Goal: Contribute content: Contribute content

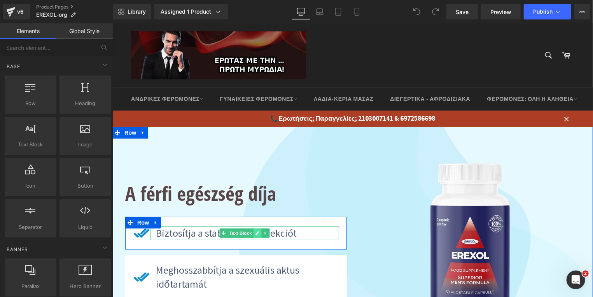
click at [255, 234] on icon at bounding box center [257, 233] width 4 height 4
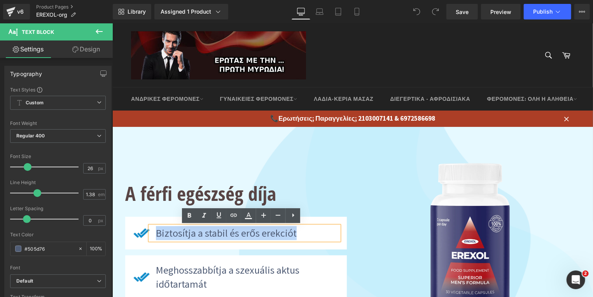
drag, startPoint x: 292, startPoint y: 235, endPoint x: 154, endPoint y: 231, distance: 138.1
click at [156, 231] on p "Biztosítja a stabil és erős erekciót" at bounding box center [247, 233] width 183 height 14
paste div
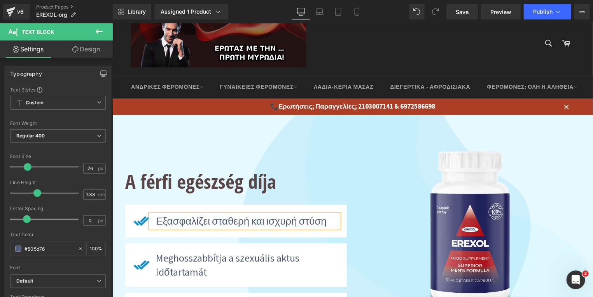
scroll to position [42, 0]
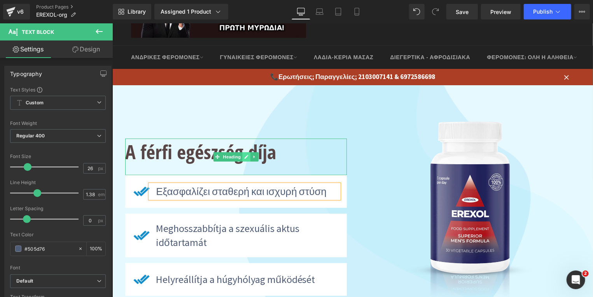
click at [244, 155] on icon at bounding box center [246, 156] width 4 height 5
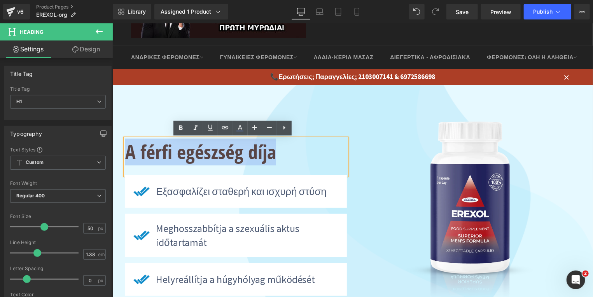
drag, startPoint x: 276, startPoint y: 156, endPoint x: 124, endPoint y: 156, distance: 151.3
click at [125, 156] on h1 "A férfi egészség díja" at bounding box center [236, 151] width 222 height 27
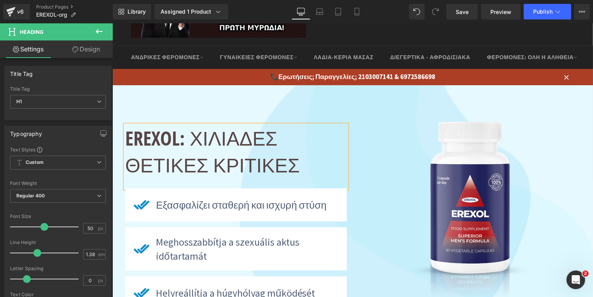
click at [242, 144] on h1 "EREXOL: ΧΙΛΙΑΔΕΣ ΘΕΤΙΚΕΣ ΚΡΙΤΙΚΕΣ" at bounding box center [236, 151] width 222 height 54
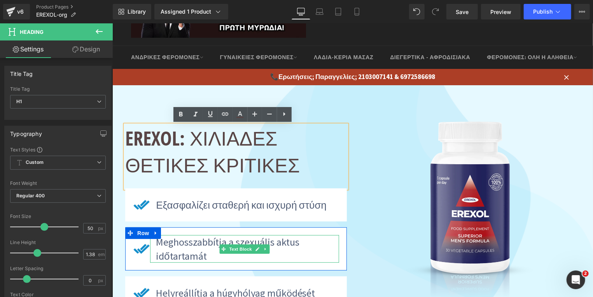
drag, startPoint x: 252, startPoint y: 247, endPoint x: 216, endPoint y: 255, distance: 37.0
click at [255, 248] on icon at bounding box center [257, 248] width 4 height 5
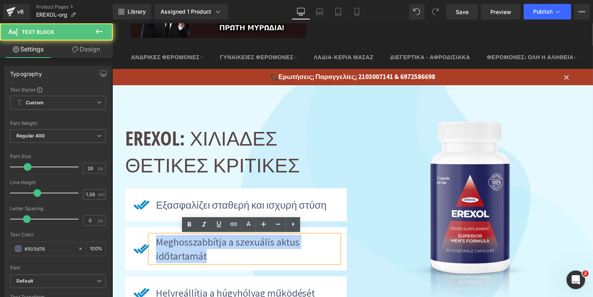
click at [151, 241] on div "Meghosszabbítja a szexuális aktus időtartamát" at bounding box center [244, 249] width 189 height 28
paste div
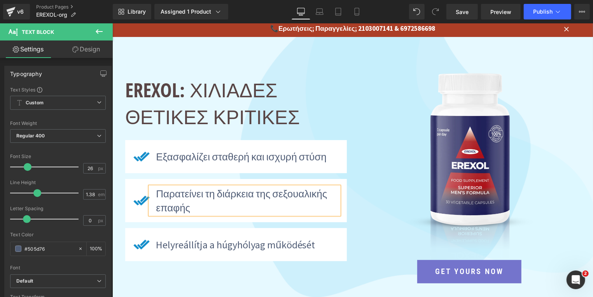
scroll to position [125, 0]
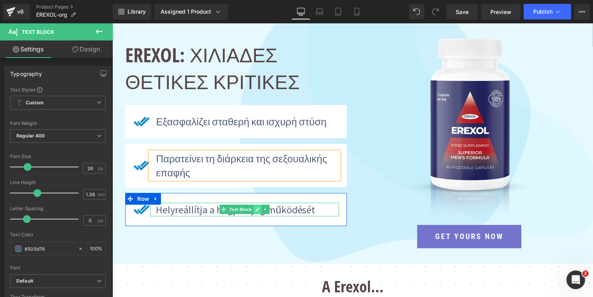
click at [253, 210] on link at bounding box center [257, 208] width 8 height 9
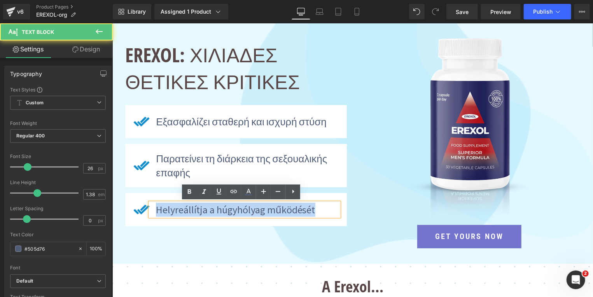
click at [156, 211] on p "Helyreállítja a húgyhólyag működését" at bounding box center [247, 209] width 183 height 14
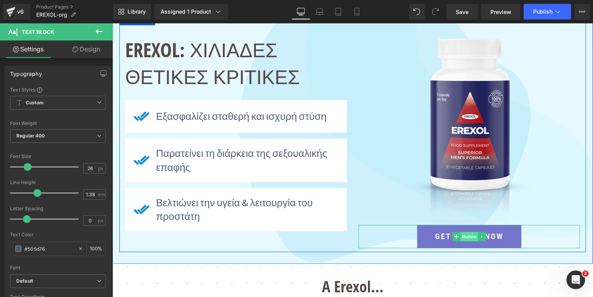
click at [464, 236] on span "Button" at bounding box center [469, 235] width 18 height 9
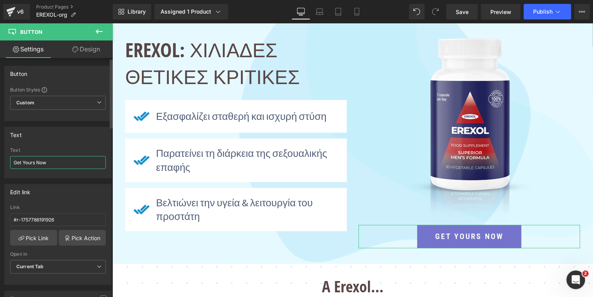
drag, startPoint x: 56, startPoint y: 161, endPoint x: 0, endPoint y: 161, distance: 56.4
click at [10, 161] on input "Get Yours Now" at bounding box center [58, 162] width 96 height 13
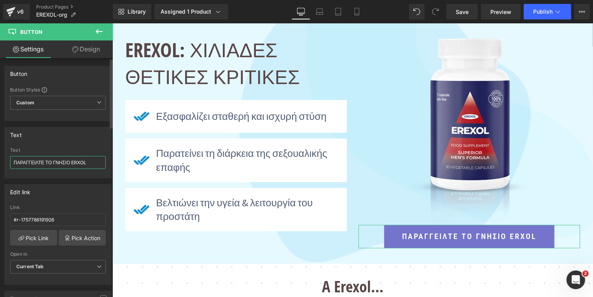
click at [76, 164] on input "ΠΑΡΑΓΓΕΙΛΤΕ ΤΟ ΓΝΗΣΙΟ ERXOL" at bounding box center [58, 162] width 96 height 13
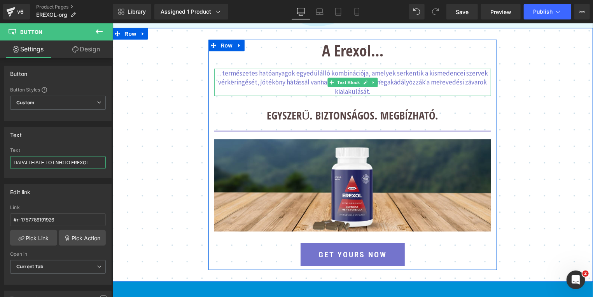
scroll to position [277, 0]
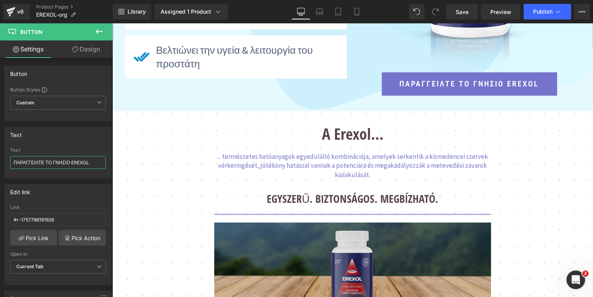
type input "ΠΑΡΑΓΓΕΙΛΤΕ ΤΟ ΓΝΗΣΙΟ EREXOL"
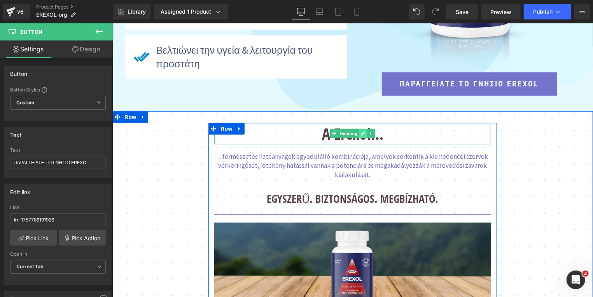
click at [361, 133] on icon at bounding box center [363, 133] width 4 height 5
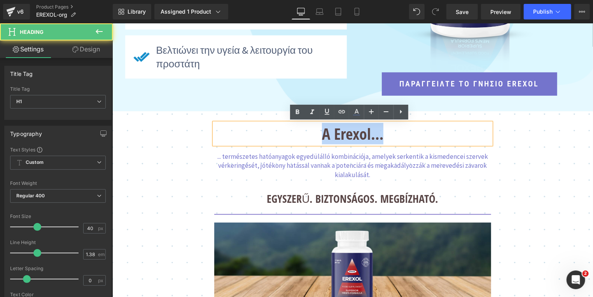
drag, startPoint x: 381, startPoint y: 135, endPoint x: 320, endPoint y: 136, distance: 60.7
click at [320, 136] on h1 "A Erexol…" at bounding box center [352, 133] width 277 height 21
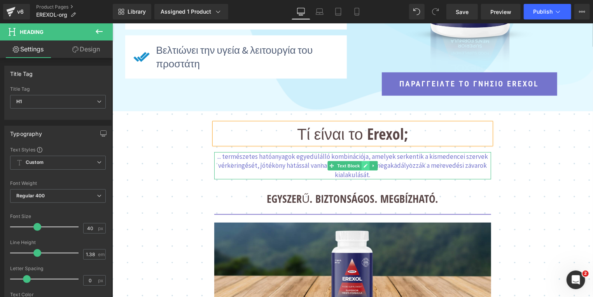
click at [363, 164] on icon at bounding box center [365, 165] width 4 height 5
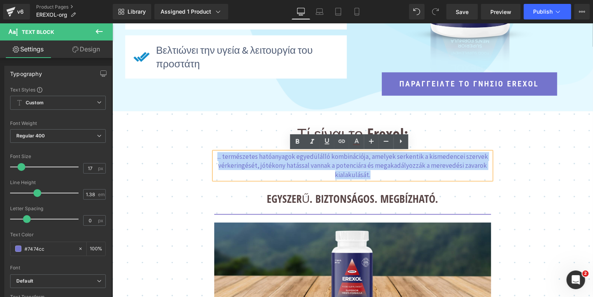
drag, startPoint x: 222, startPoint y: 155, endPoint x: 216, endPoint y: 155, distance: 5.8
click at [216, 155] on p "... természetes hatóanyagok egyedülálló kombinációja, amelyek serkentik a kisme…" at bounding box center [352, 165] width 277 height 27
paste div
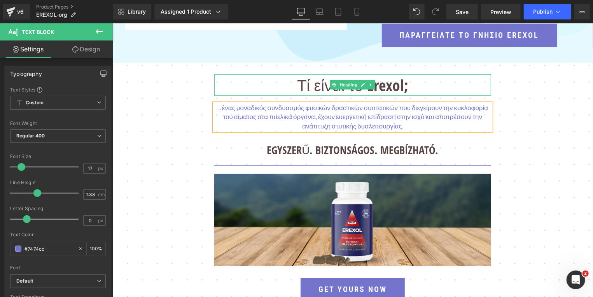
scroll to position [361, 0]
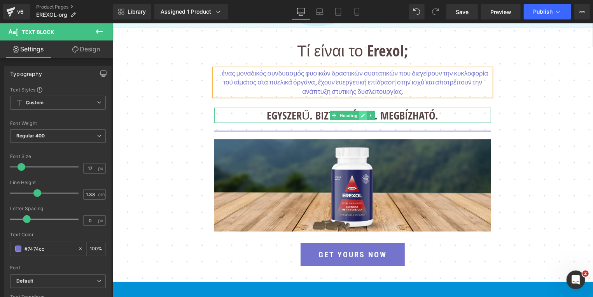
click at [361, 115] on icon at bounding box center [363, 115] width 4 height 5
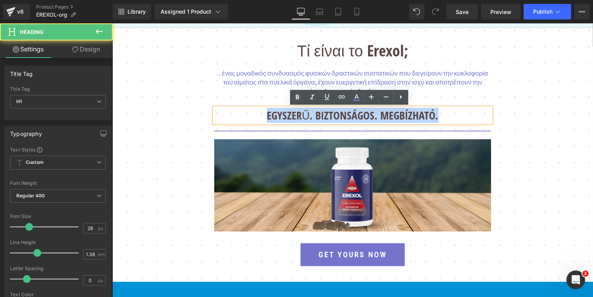
drag, startPoint x: 436, startPoint y: 118, endPoint x: 217, endPoint y: 115, distance: 218.6
click at [217, 115] on h1 "EGYSZERŰ. BIZTONSÁGOS. MEGBÍZHATÓ." at bounding box center [352, 114] width 277 height 15
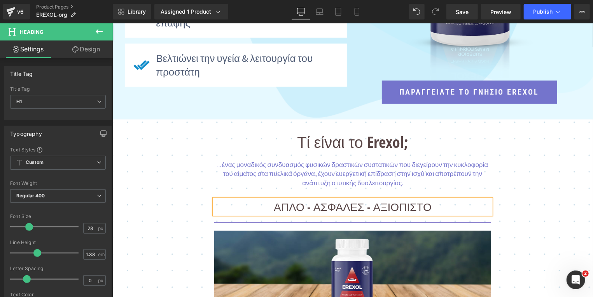
scroll to position [194, 0]
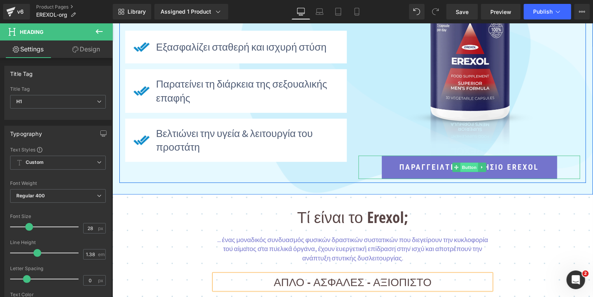
click at [468, 166] on span "Button" at bounding box center [469, 166] width 18 height 9
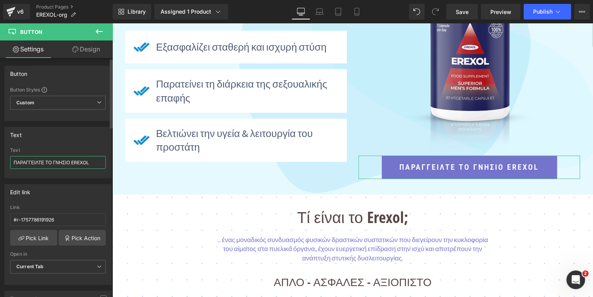
drag, startPoint x: 14, startPoint y: 162, endPoint x: 128, endPoint y: 164, distance: 114.4
click at [116, 168] on div "Button Button Styles Custom Custom Setup Global Style Custom Setup Global Style…" at bounding box center [58, 179] width 116 height 242
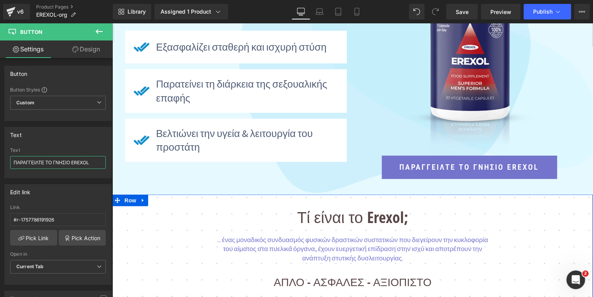
scroll to position [403, 0]
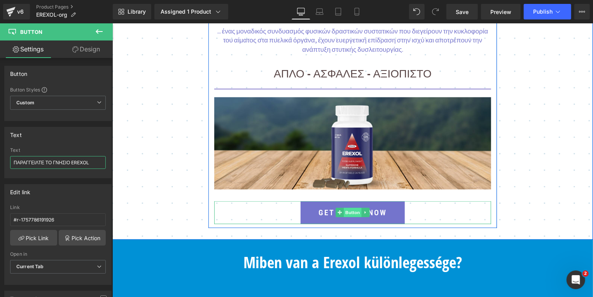
click at [350, 212] on span "Button" at bounding box center [352, 211] width 18 height 9
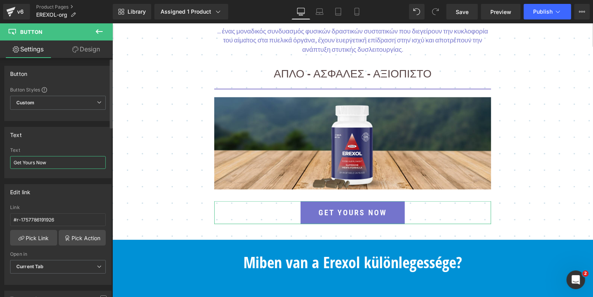
drag, startPoint x: 61, startPoint y: 163, endPoint x: 0, endPoint y: 158, distance: 61.3
click at [10, 159] on input "Get Yours Now" at bounding box center [58, 162] width 96 height 13
paste input "ΠΑΡΑΓΓΕΙΛΤΕ ΤΟ ΓΝΗΣΙΟ EREXOL"
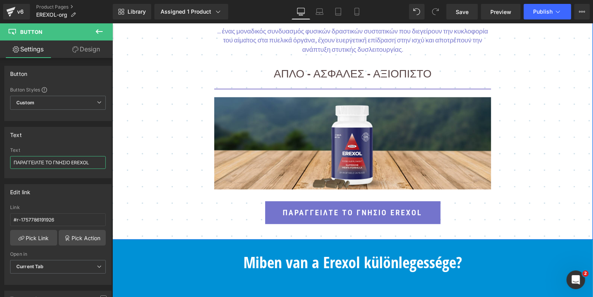
scroll to position [486, 0]
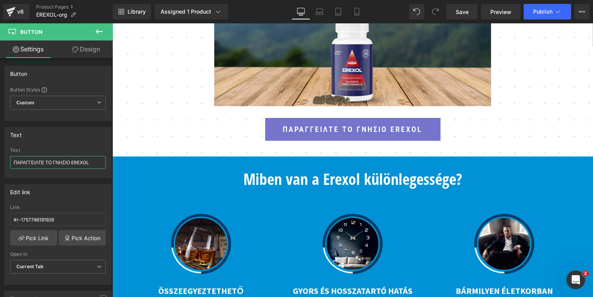
type input "ΠΑΡΑΓΓΕΙΛΤΕ ΤΟ ΓΝΗΣΙΟ EREXOL"
click at [361, 179] on icon at bounding box center [363, 178] width 4 height 5
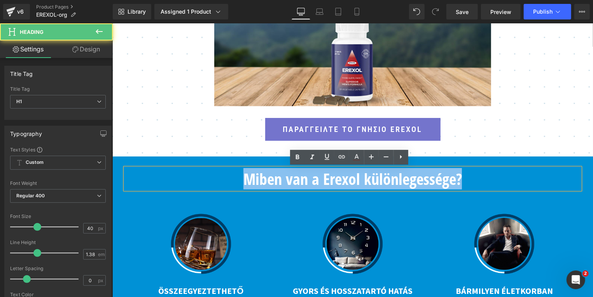
drag, startPoint x: 461, startPoint y: 183, endPoint x: 239, endPoint y: 181, distance: 222.5
click at [239, 181] on h1 "Miben van a Erexol különlegessége?" at bounding box center [352, 178] width 455 height 21
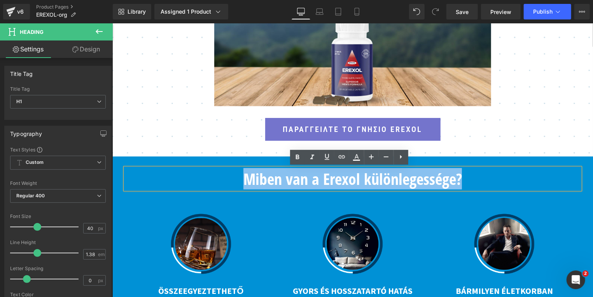
paste div
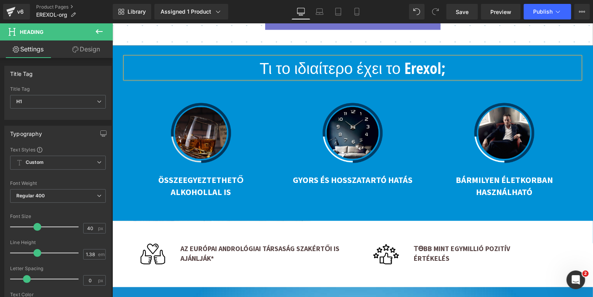
scroll to position [611, 0]
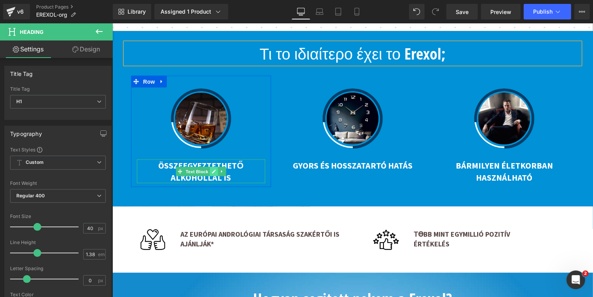
click at [210, 173] on link at bounding box center [214, 170] width 8 height 9
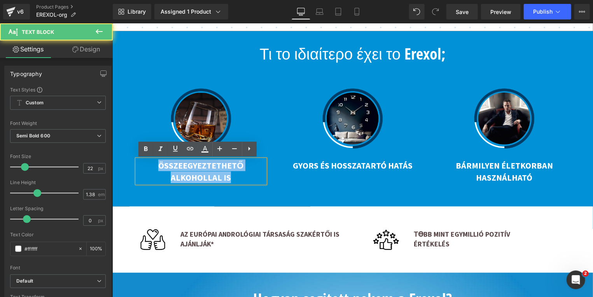
drag, startPoint x: 228, startPoint y: 180, endPoint x: 138, endPoint y: 162, distance: 91.3
click at [138, 162] on p "ÖSSZEEGYEZTETHETŐ ALKOHOLLAL IS" at bounding box center [201, 171] width 128 height 24
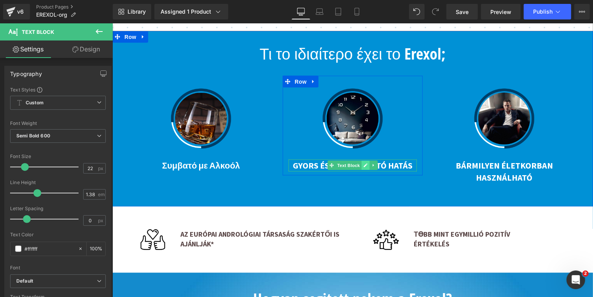
click at [363, 165] on icon at bounding box center [365, 165] width 4 height 5
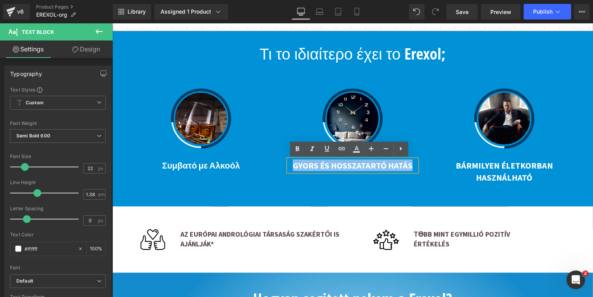
drag, startPoint x: 408, startPoint y: 167, endPoint x: 290, endPoint y: 164, distance: 117.5
click at [290, 164] on p "GYORS ÉS HOSSZATARTÓ HATÁS" at bounding box center [352, 165] width 128 height 12
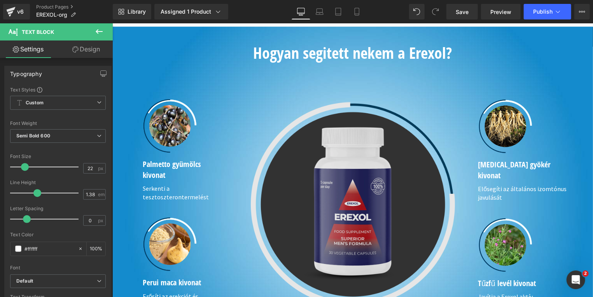
scroll to position [649, 0]
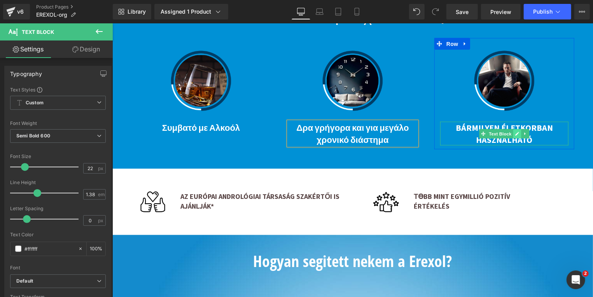
click at [515, 134] on icon at bounding box center [517, 133] width 4 height 4
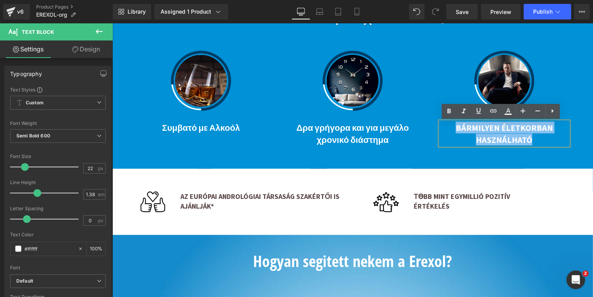
drag, startPoint x: 531, startPoint y: 137, endPoint x: 454, endPoint y: 125, distance: 77.6
click at [454, 125] on p "BÁRMILYEN ÉLETKORBAN HASZNÁLHATÓ" at bounding box center [504, 133] width 128 height 24
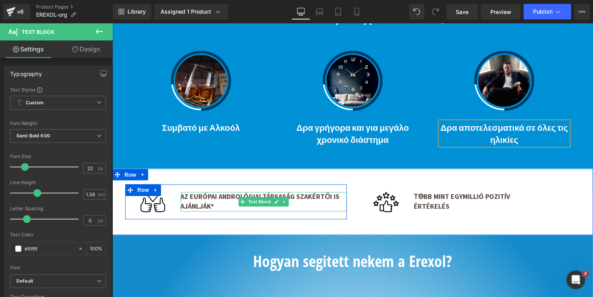
drag, startPoint x: 270, startPoint y: 201, endPoint x: 248, endPoint y: 201, distance: 22.6
click at [274, 201] on icon at bounding box center [276, 201] width 4 height 5
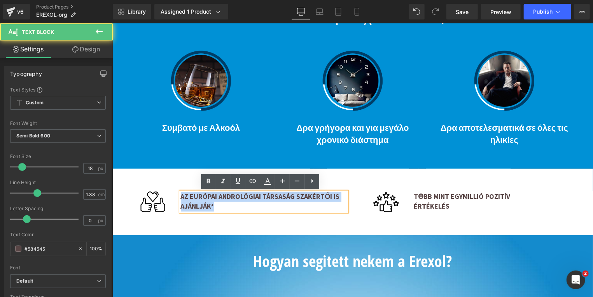
drag, startPoint x: 215, startPoint y: 207, endPoint x: 169, endPoint y: 194, distance: 48.1
click at [169, 194] on div "Image AZ EURÓPAI ANDROLÓGIAI TÁRSASÁG SZAKÉRTŐI IS AJÁNLJÁK* Text Block Row" at bounding box center [236, 201] width 222 height 35
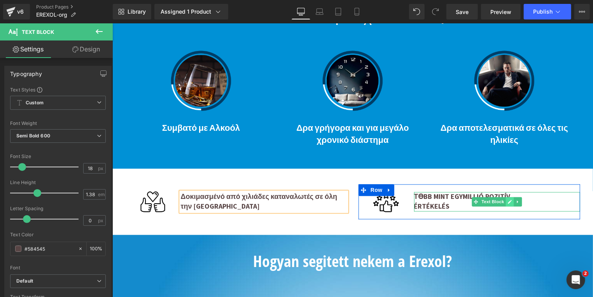
click at [508, 202] on icon at bounding box center [510, 201] width 4 height 5
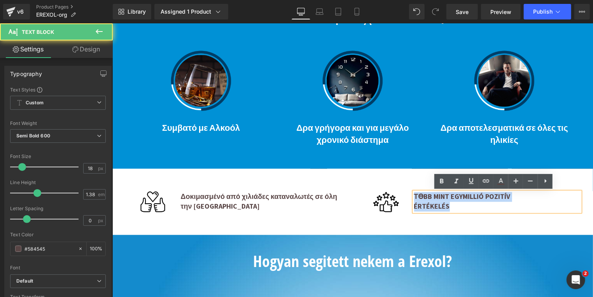
drag, startPoint x: 411, startPoint y: 198, endPoint x: 446, endPoint y: 204, distance: 35.9
click at [446, 204] on div "ТӨBB MINT EGYMILLIÓ POZITÍV ÉRTÉKELÉS" at bounding box center [497, 201] width 166 height 19
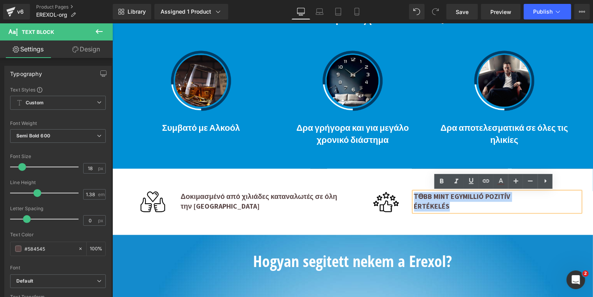
copy div "ТӨBB MINT EGYMILLIÓ POZITÍV ÉRTÉKELÉS"
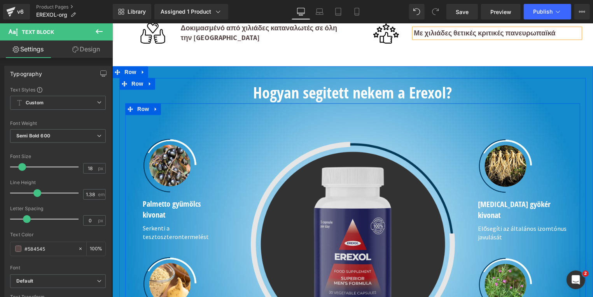
scroll to position [857, 0]
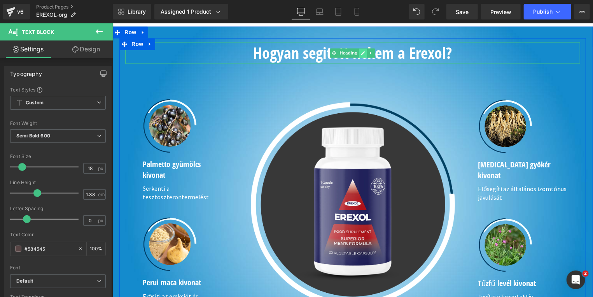
click at [361, 51] on icon at bounding box center [363, 53] width 4 height 4
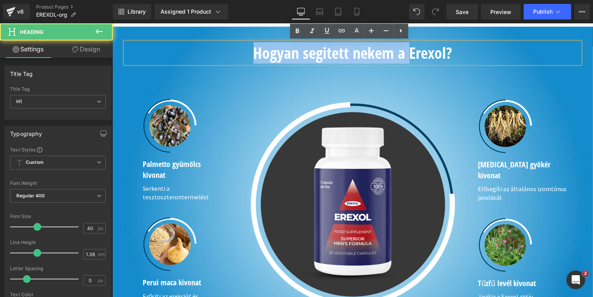
drag, startPoint x: 404, startPoint y: 51, endPoint x: 251, endPoint y: 53, distance: 152.9
click at [251, 53] on h1 "Hogyan segitett nekem a Erexol?" at bounding box center [352, 52] width 455 height 21
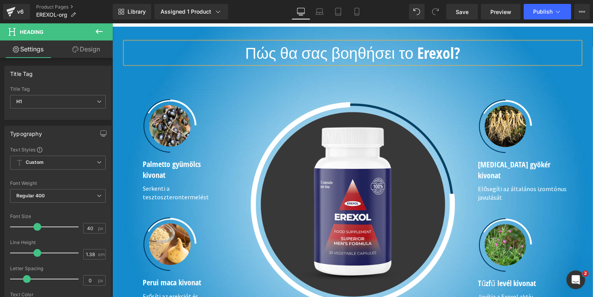
click at [447, 52] on h1 "Πώς θα σας βοηθήσει το Erexol?" at bounding box center [352, 52] width 455 height 21
click at [190, 170] on icon at bounding box center [192, 169] width 4 height 5
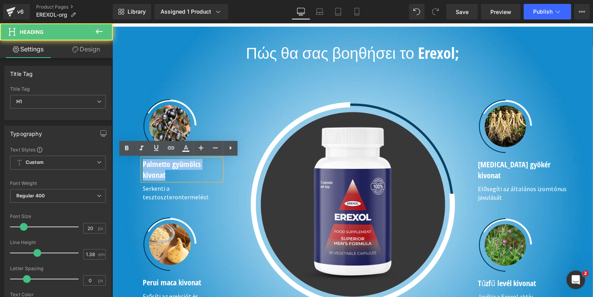
click at [137, 164] on div "Image Palmetto gyümölcs kivonat Heading Serkenti a tesztoszterontermelést Text …" at bounding box center [182, 149] width 91 height 103
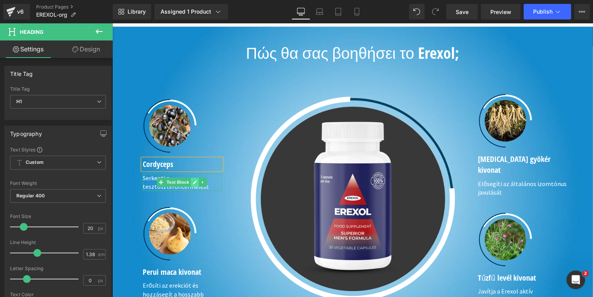
click at [193, 182] on icon at bounding box center [195, 182] width 4 height 4
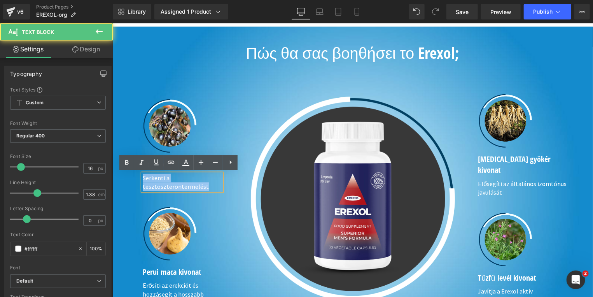
click at [137, 177] on div "Image Cordyceps Heading Serkenti a tesztoszterontermelést Text Block" at bounding box center [182, 144] width 91 height 92
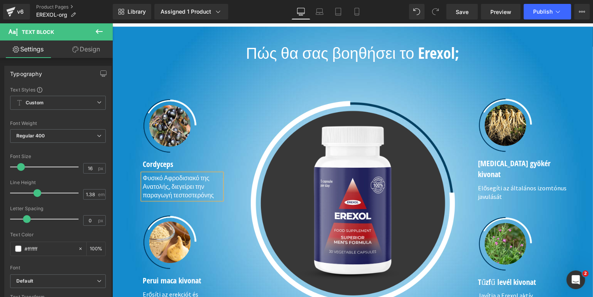
click at [525, 65] on div "Image Row Image Cordyceps Heading Φυσικό Αφροδισιακό της Ανατολής, διεγείρει τη…" at bounding box center [352, 195] width 455 height 264
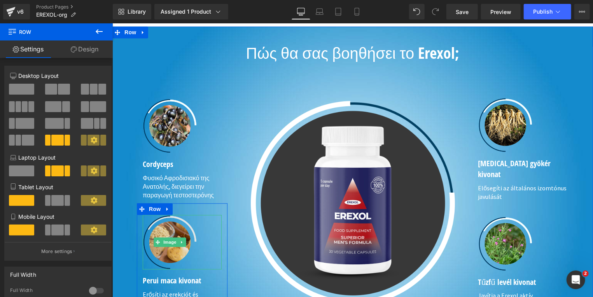
scroll to position [940, 0]
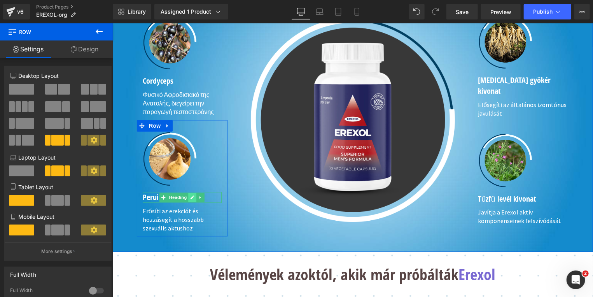
click at [188, 197] on link at bounding box center [192, 196] width 8 height 9
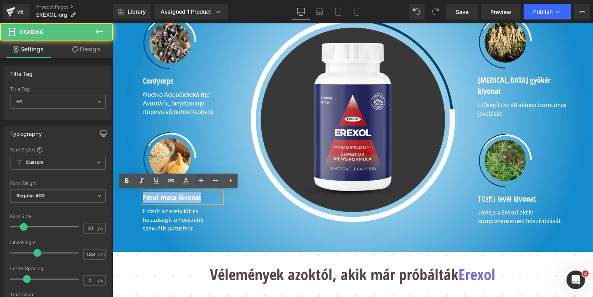
drag, startPoint x: 200, startPoint y: 199, endPoint x: 140, endPoint y: 195, distance: 59.6
click at [142, 195] on h1 "Perui maca kivonat" at bounding box center [181, 196] width 79 height 11
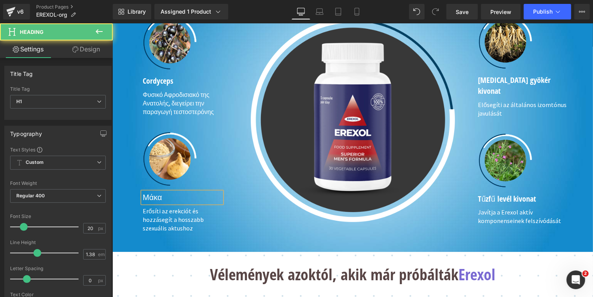
click at [142, 195] on h1 "Μάκα" at bounding box center [181, 196] width 79 height 11
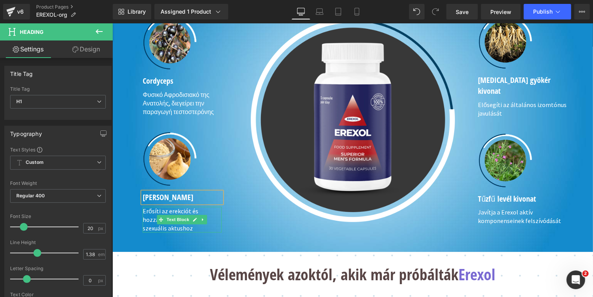
click at [168, 224] on p "Erősíti az erekciót és hozzásegít a hosszabb szexuális aktushoz" at bounding box center [181, 219] width 79 height 26
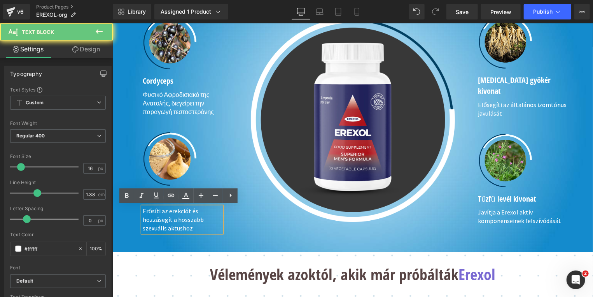
click at [190, 221] on p "Erősíti az erekciót és hozzásegít a hosszabb szexuális aktushoz" at bounding box center [181, 219] width 79 height 26
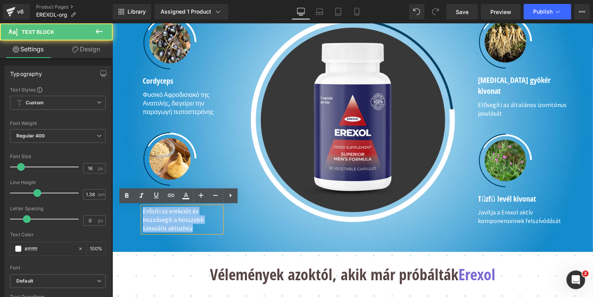
drag, startPoint x: 187, startPoint y: 228, endPoint x: 135, endPoint y: 208, distance: 55.9
click at [137, 208] on div "Image Περουβιανή Μάκα Heading Erősíti az erekciót és hozzásegít a hosszabb szex…" at bounding box center [182, 181] width 91 height 101
paste div
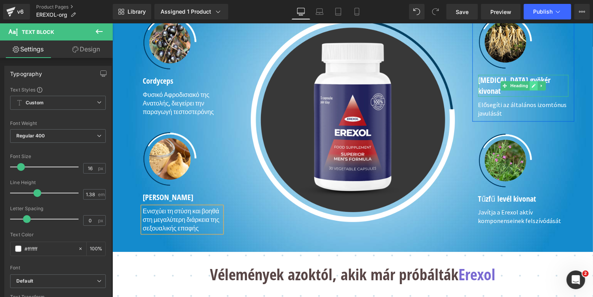
click at [532, 85] on icon at bounding box center [534, 85] width 4 height 4
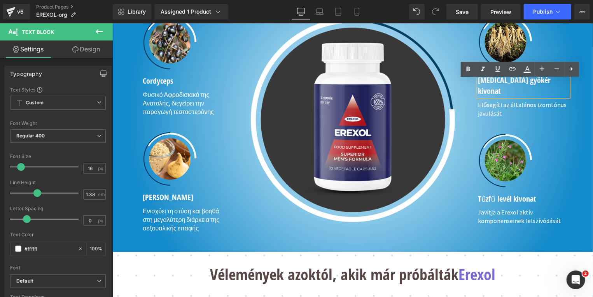
click at [548, 84] on h1 "[MEDICAL_DATA] gyökér kivonat" at bounding box center [523, 84] width 91 height 21
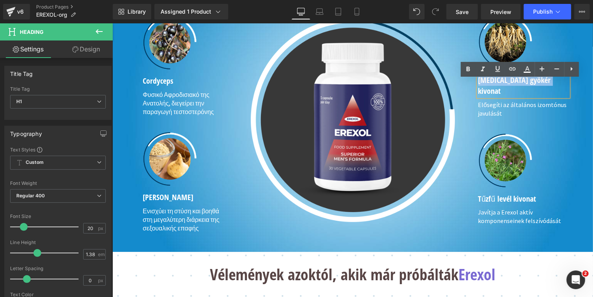
drag, startPoint x: 527, startPoint y: 84, endPoint x: 475, endPoint y: 85, distance: 52.1
click at [478, 85] on h1 "[MEDICAL_DATA] gyökér kivonat" at bounding box center [523, 84] width 91 height 21
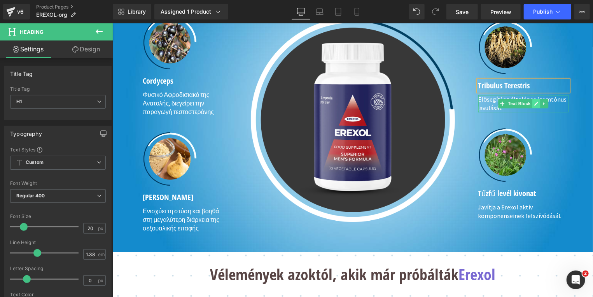
click at [532, 103] on link at bounding box center [536, 102] width 8 height 9
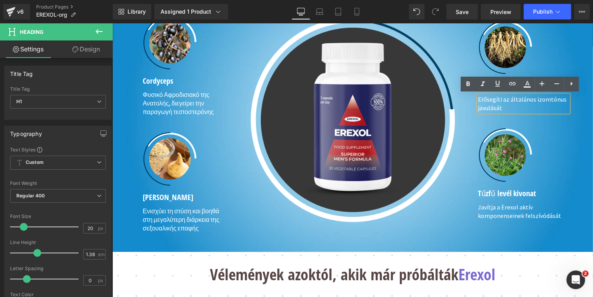
drag, startPoint x: 496, startPoint y: 109, endPoint x: 502, endPoint y: 109, distance: 5.5
click at [498, 109] on p "Elősegíti az általános izomtónus javulását" at bounding box center [523, 103] width 91 height 17
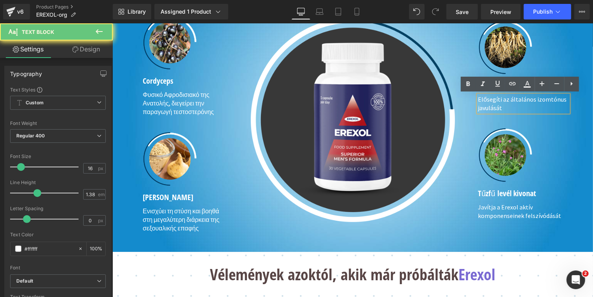
click at [502, 108] on p "Elősegíti az általános izomtónus javulását" at bounding box center [523, 103] width 91 height 17
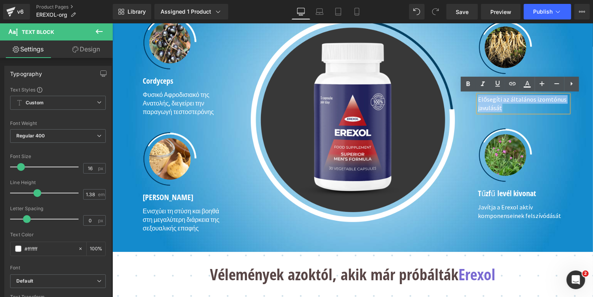
drag, startPoint x: 504, startPoint y: 107, endPoint x: 474, endPoint y: 99, distance: 31.0
click at [478, 99] on div "Elősegíti az általános izomtónus javulását" at bounding box center [523, 103] width 91 height 17
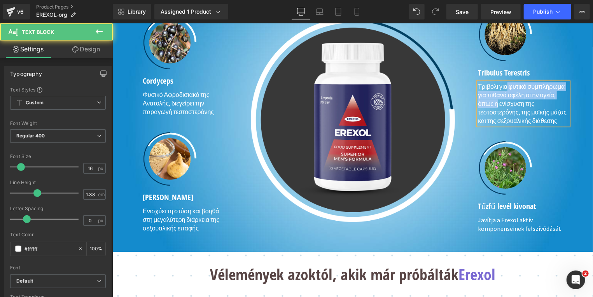
drag, startPoint x: 492, startPoint y: 103, endPoint x: 503, endPoint y: 86, distance: 20.0
click at [503, 86] on p "Τριβόλι για φυτικό συμπλήρωμα για πιθανά οφέλη στην υγεία, όπως η ενίσχυση της …" at bounding box center [523, 103] width 91 height 43
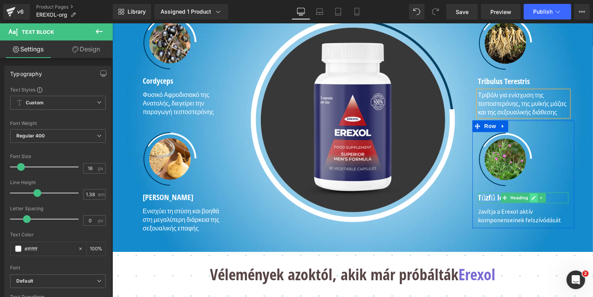
click at [531, 196] on icon at bounding box center [533, 197] width 4 height 5
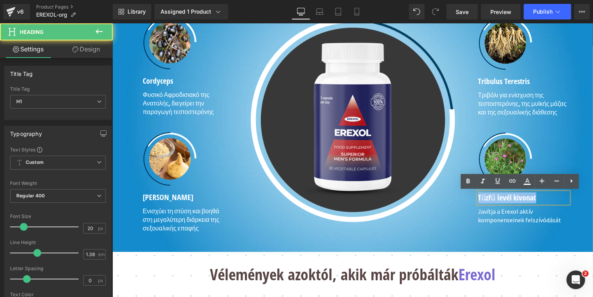
click at [472, 196] on div "Image Tűzfű levél kivonat Heading Javítja a Erexol aktív komponenseinek felszív…" at bounding box center [523, 177] width 102 height 92
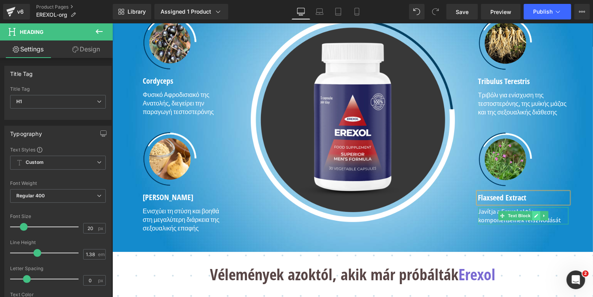
click at [534, 213] on icon at bounding box center [536, 215] width 4 height 5
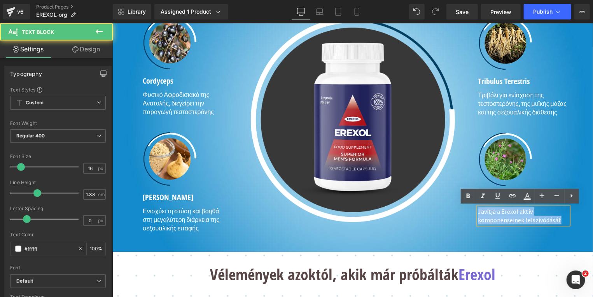
click at [478, 212] on p "Javítja a Erexol aktív komponenseinek felszívódását" at bounding box center [523, 215] width 91 height 17
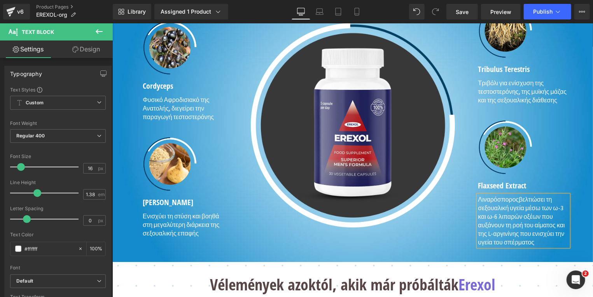
scroll to position [945, 0]
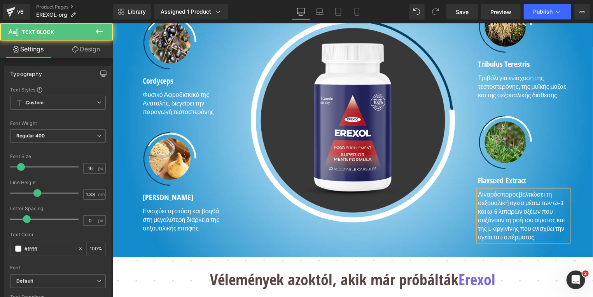
click at [511, 195] on p "Λιναρόσποροςβελτιώσει τη σεξουαλική υγεία μέσω των ω-3 και ω-6 λιπαρών οξέων πο…" at bounding box center [523, 214] width 91 height 51
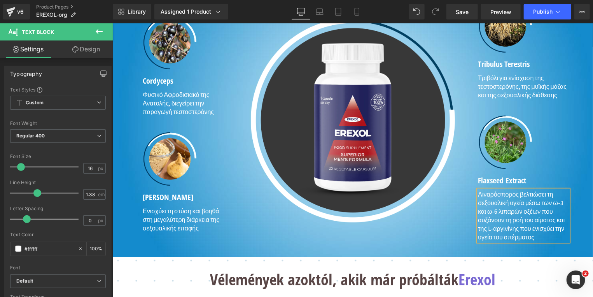
click at [532, 191] on p "Λιναρόσπορος βελτιώσει τη σεξουαλική υγεία μέσω των ω-3 και ω-6 λιπαρών οξέων π…" at bounding box center [523, 214] width 91 height 51
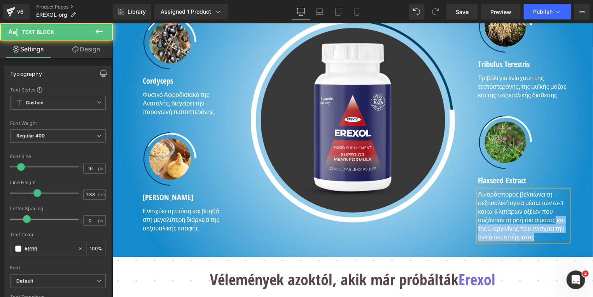
drag, startPoint x: 551, startPoint y: 220, endPoint x: 550, endPoint y: 236, distance: 16.0
click at [554, 237] on p "Λιναρόσπορος βελτιώνει τη σεξουαλική υγεία μέσω των ω-3 και ω-6 λιπαρών οξέων π…" at bounding box center [523, 214] width 91 height 51
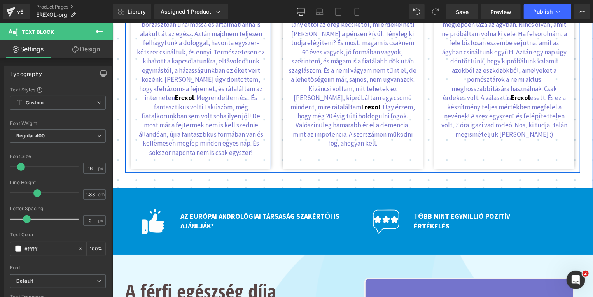
scroll to position [1357, 0]
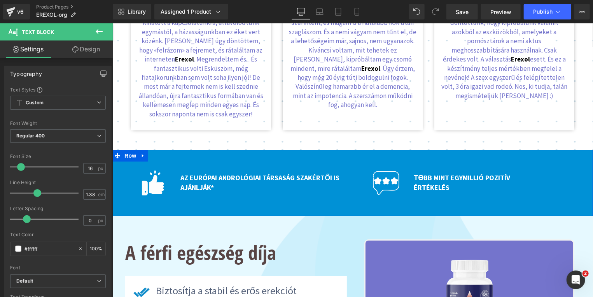
click at [565, 149] on div "Image AZ EURÓPAI ANDROLÓGIAI TÁRSASÁG SZAKÉRTŐI IS AJÁNLJÁK* Text Block Row Ima…" at bounding box center [352, 182] width 481 height 66
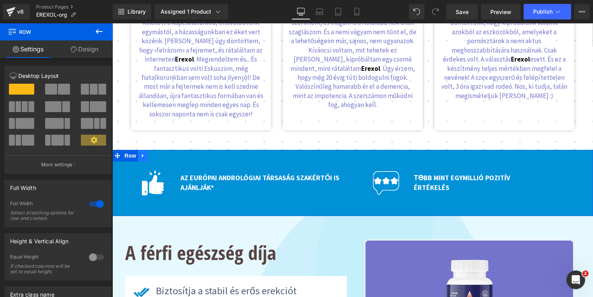
click at [142, 152] on icon at bounding box center [142, 155] width 5 height 6
click at [160, 152] on icon at bounding box center [162, 154] width 5 height 5
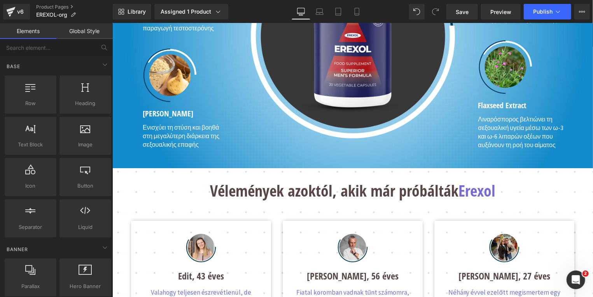
scroll to position [1190, 0]
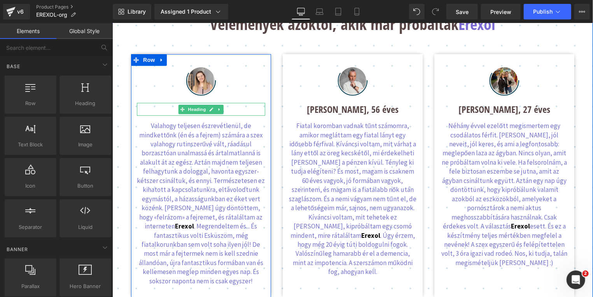
click at [207, 109] on link at bounding box center [211, 108] width 8 height 9
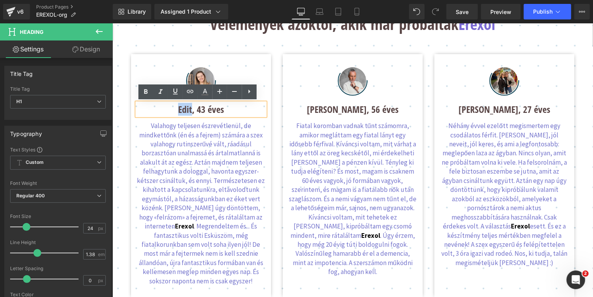
click at [173, 110] on h1 "Edit, 43 éves" at bounding box center [201, 108] width 128 height 13
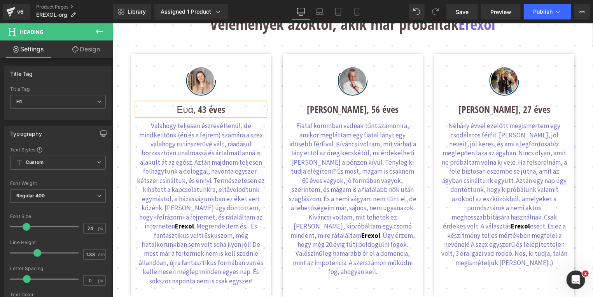
click at [219, 109] on h1 "Ευα, 43 éves" at bounding box center [201, 108] width 128 height 13
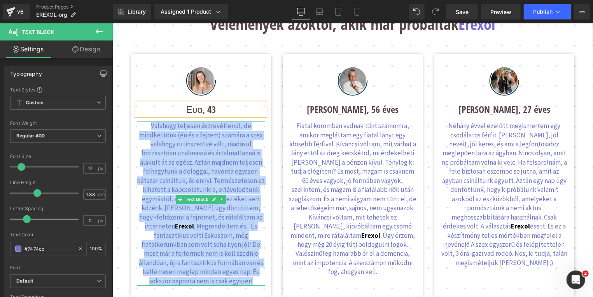
drag, startPoint x: 149, startPoint y: 126, endPoint x: 255, endPoint y: 269, distance: 177.6
click at [255, 269] on p "Valahogy teljesen észrevétlenül, de mindkettőnk (én és a fejrem) számára a szex…" at bounding box center [201, 203] width 128 height 164
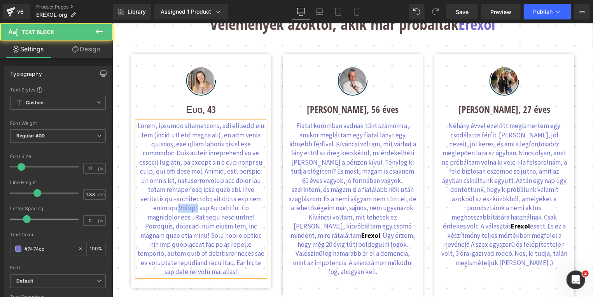
drag, startPoint x: 199, startPoint y: 208, endPoint x: 217, endPoint y: 208, distance: 17.5
click at [217, 208] on p at bounding box center [201, 198] width 128 height 155
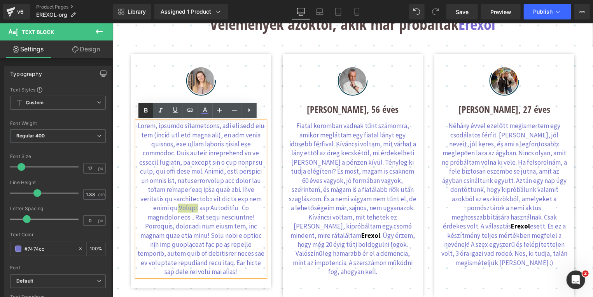
click at [145, 113] on icon at bounding box center [145, 110] width 9 height 9
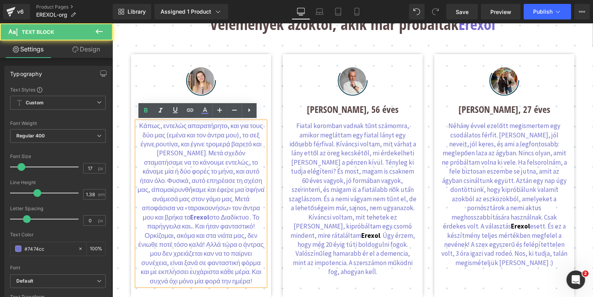
click at [215, 178] on p "Κάπως, εντελώς απαρατήρητο, και για τους δύο μας (εμένα και τον άντρα μου), το …" at bounding box center [201, 203] width 128 height 164
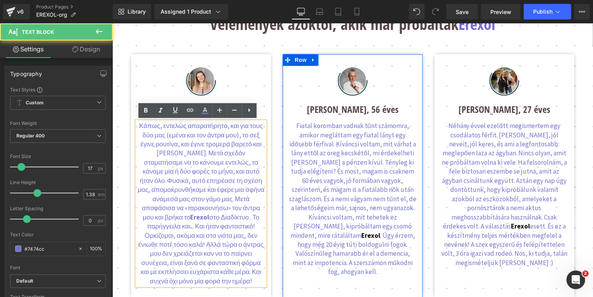
click at [330, 109] on span at bounding box center [334, 108] width 8 height 9
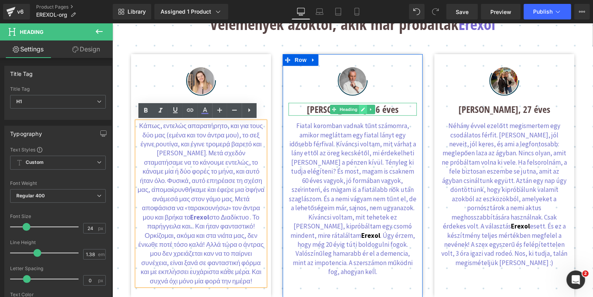
click at [361, 108] on icon at bounding box center [363, 109] width 4 height 4
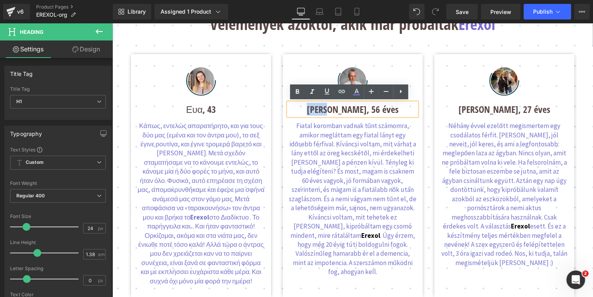
drag, startPoint x: 322, startPoint y: 108, endPoint x: 341, endPoint y: 110, distance: 18.8
click at [341, 110] on h1 "[PERSON_NAME], 56 éves" at bounding box center [352, 108] width 128 height 13
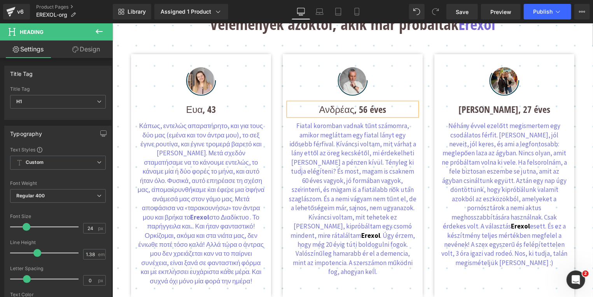
click at [385, 109] on h1 "Ανδρέας, 56 éves" at bounding box center [352, 108] width 128 height 13
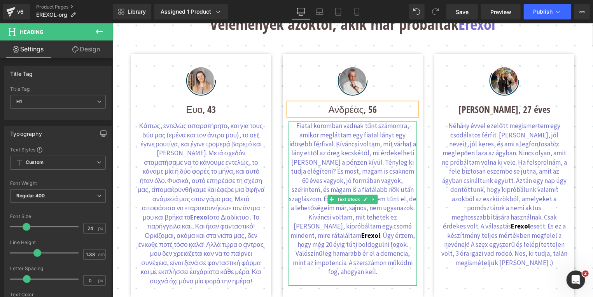
scroll to position [1232, 0]
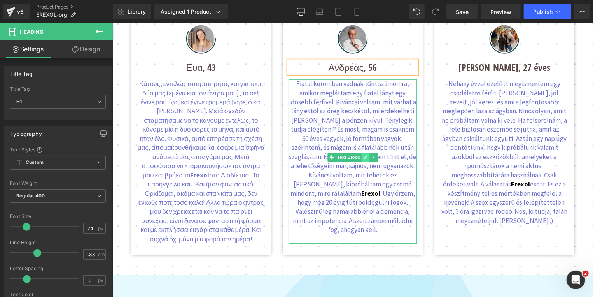
click at [363, 157] on icon at bounding box center [365, 157] width 4 height 4
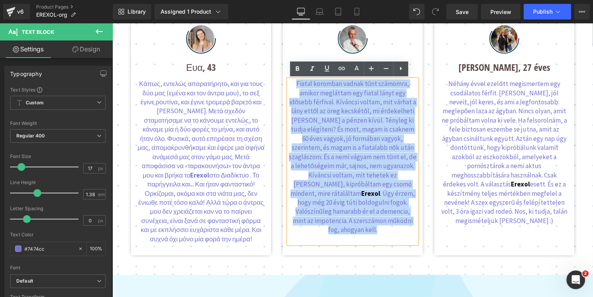
drag, startPoint x: 287, startPoint y: 96, endPoint x: 288, endPoint y: 85, distance: 10.9
click at [288, 85] on p "Fiatal koromban vadnak tűnt számomra, amikor megláttam egy fiatal lányt egy idő…" at bounding box center [352, 156] width 128 height 155
paste div
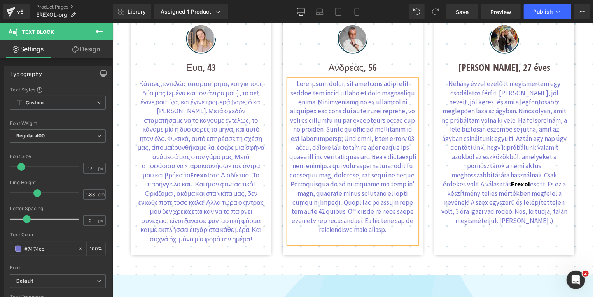
click at [336, 86] on p at bounding box center [352, 156] width 128 height 155
drag, startPoint x: 338, startPoint y: 112, endPoint x: 407, endPoint y: 111, distance: 68.8
click at [407, 111] on p at bounding box center [352, 156] width 128 height 155
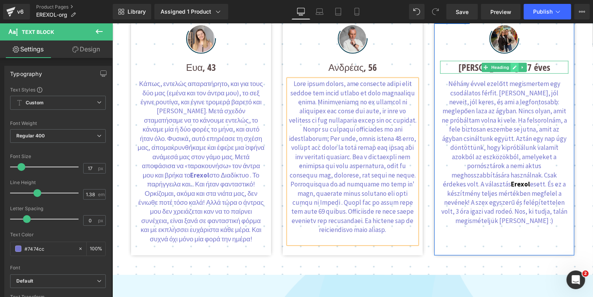
click at [512, 68] on icon at bounding box center [514, 67] width 4 height 5
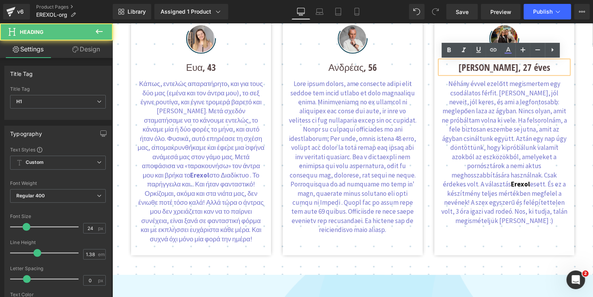
drag, startPoint x: 499, startPoint y: 67, endPoint x: 462, endPoint y: 67, distance: 36.6
click at [462, 67] on h1 "[PERSON_NAME], 27 éves" at bounding box center [504, 66] width 128 height 13
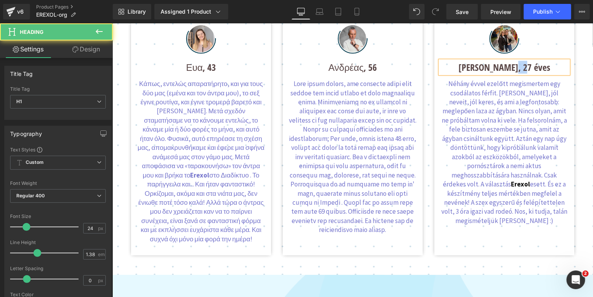
drag, startPoint x: 518, startPoint y: 67, endPoint x: 529, endPoint y: 66, distance: 11.3
click at [529, 66] on h1 "[PERSON_NAME], 27 éves" at bounding box center [504, 66] width 128 height 13
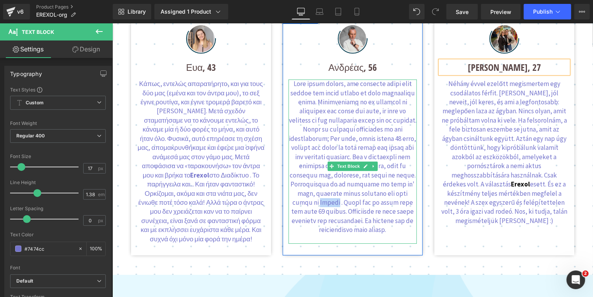
drag, startPoint x: 369, startPoint y: 202, endPoint x: 386, endPoint y: 202, distance: 17.1
click at [386, 202] on p at bounding box center [352, 156] width 128 height 155
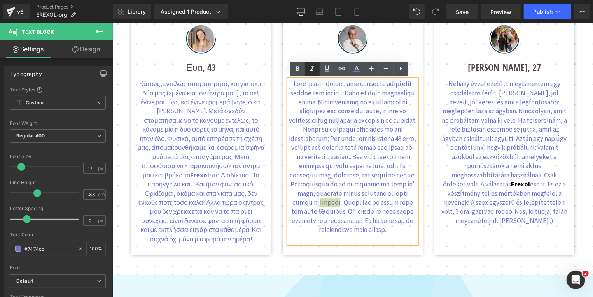
click at [310, 70] on icon at bounding box center [312, 68] width 4 height 5
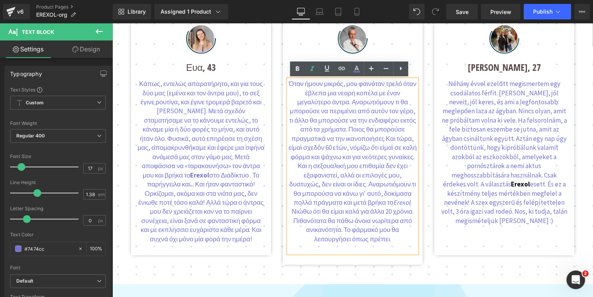
click at [344, 144] on p "Όταν ήμουν μικρός, μου φαινόταν τρελό όταν έβλεπα μια νεαρή κοπέλα με έναν μεγα…" at bounding box center [352, 161] width 128 height 164
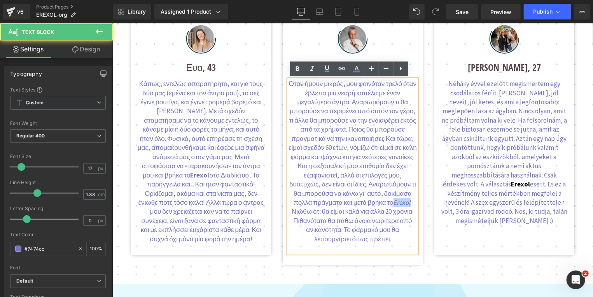
drag, startPoint x: 387, startPoint y: 201, endPoint x: 370, endPoint y: 200, distance: 17.1
click at [370, 200] on p "Όταν ήμουν μικρός, μου φαινόταν τρελό όταν έβλεπα μια νεαρή κοπέλα με έναν μεγα…" at bounding box center [352, 161] width 128 height 164
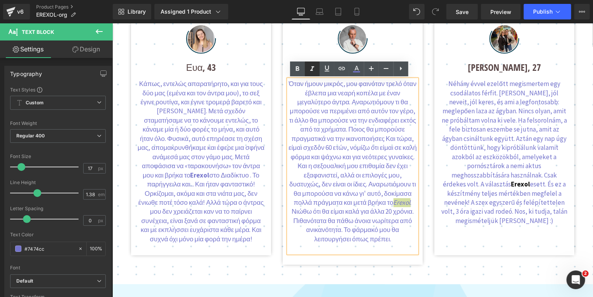
click at [312, 65] on icon at bounding box center [312, 68] width 9 height 9
click at [299, 67] on icon at bounding box center [297, 68] width 9 height 9
click at [370, 156] on p "Όταν ήμουν μικρός, μου φαινόταν τρελό όταν έβλεπα μια νεαρή κοπέλα με έναν μεγα…" at bounding box center [352, 161] width 128 height 164
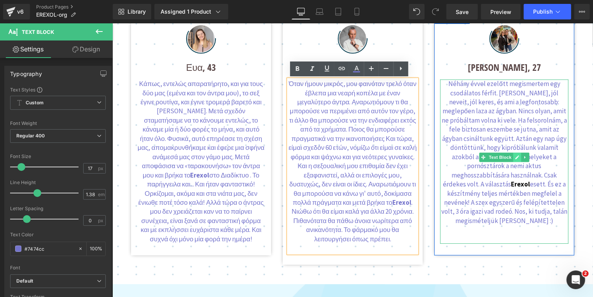
click at [515, 156] on icon at bounding box center [517, 156] width 4 height 5
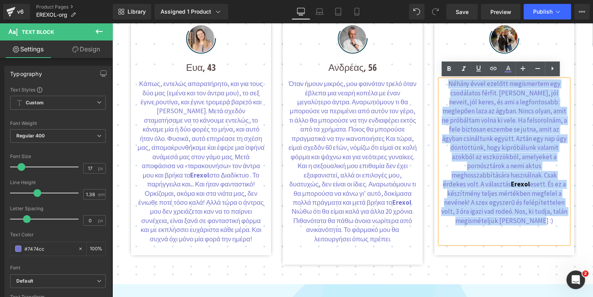
drag, startPoint x: 448, startPoint y: 100, endPoint x: 445, endPoint y: 86, distance: 14.6
click at [445, 86] on p "Néhány évvel ezelőtt megismertem egy csodálatos férfit. [PERSON_NAME], jól neve…" at bounding box center [504, 152] width 128 height 146
paste div
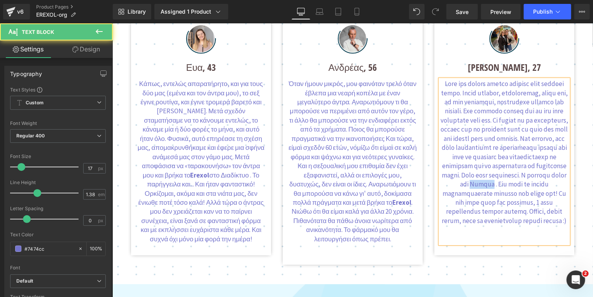
drag, startPoint x: 547, startPoint y: 185, endPoint x: 564, endPoint y: 184, distance: 17.1
click at [564, 184] on p at bounding box center [504, 152] width 128 height 146
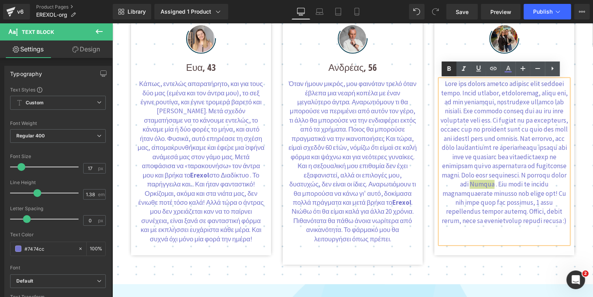
click at [450, 69] on icon at bounding box center [450, 68] width 4 height 5
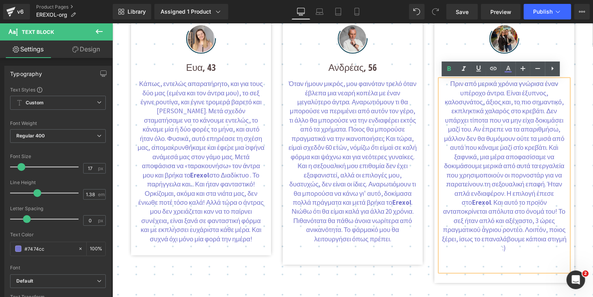
click at [488, 137] on p "Πριν από μερικά χρόνια γνώρισα έναν υπέροχο άντρα. Είναι έξυπνος, καλοσυνάτος, …" at bounding box center [504, 165] width 128 height 173
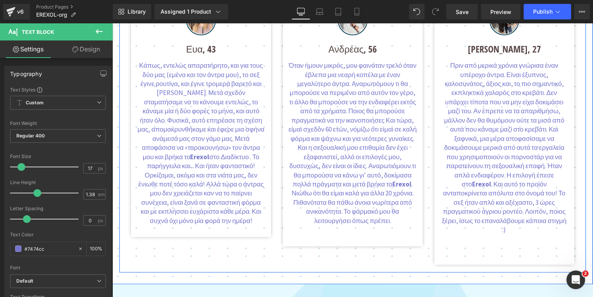
scroll to position [1000, 0]
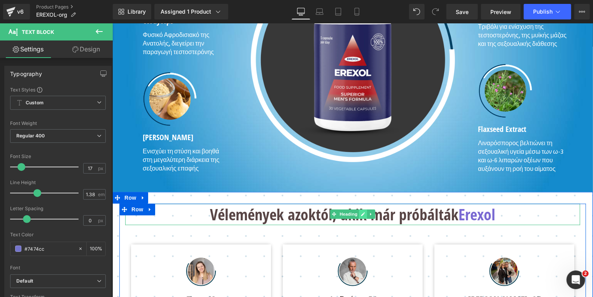
click at [361, 213] on icon at bounding box center [363, 214] width 4 height 4
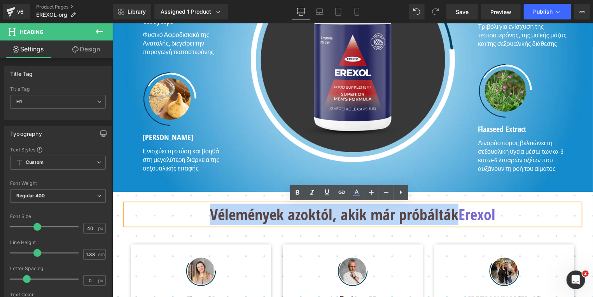
drag, startPoint x: 452, startPoint y: 217, endPoint x: 207, endPoint y: 213, distance: 245.0
click at [207, 213] on h1 "Vélemények azoktól, akik már próbálták Erexol" at bounding box center [352, 213] width 455 height 21
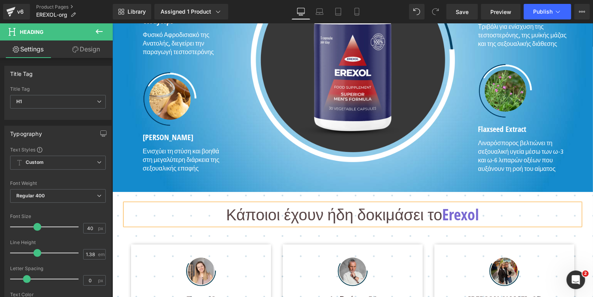
click at [473, 213] on h1 "Κάποιοι έχουν ήδη δοκιμάσει το Erexol" at bounding box center [352, 213] width 455 height 21
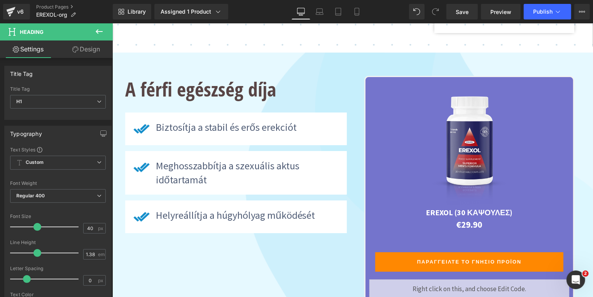
scroll to position [1501, 0]
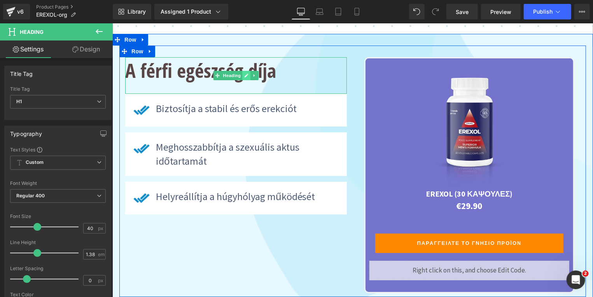
click at [242, 70] on link at bounding box center [246, 74] width 8 height 9
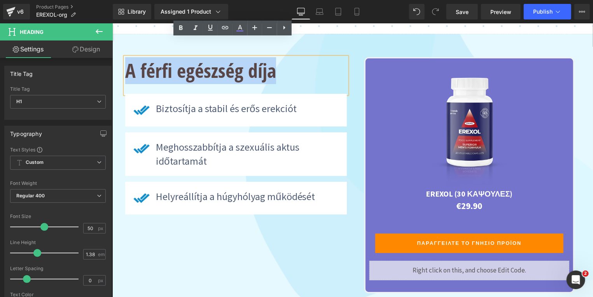
drag, startPoint x: 278, startPoint y: 58, endPoint x: 121, endPoint y: 53, distance: 157.2
click at [125, 57] on div "A férfi egészség díja" at bounding box center [236, 75] width 222 height 37
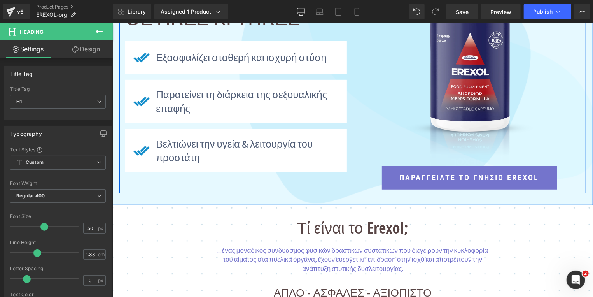
scroll to position [166, 0]
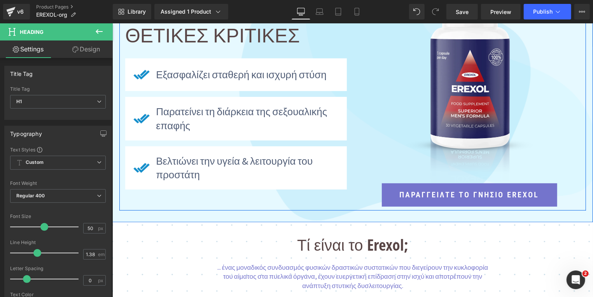
click at [156, 75] on p "Εξασφαλίζει σταθερή και ισχυρή στύση" at bounding box center [247, 74] width 183 height 14
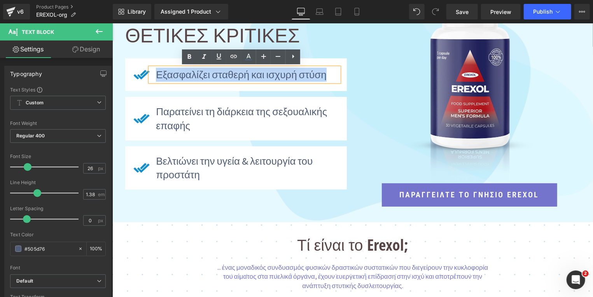
drag, startPoint x: 153, startPoint y: 75, endPoint x: 320, endPoint y: 75, distance: 166.5
click at [320, 75] on p "Εξασφαλίζει σταθερή και ισχυρή στύση" at bounding box center [247, 74] width 183 height 14
copy p "Εξασφαλίζει σταθερή και ισχυρή στύση"
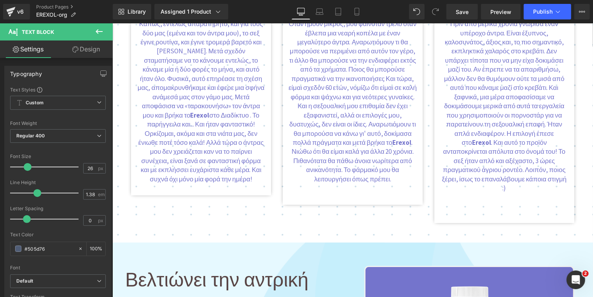
scroll to position [1542, 0]
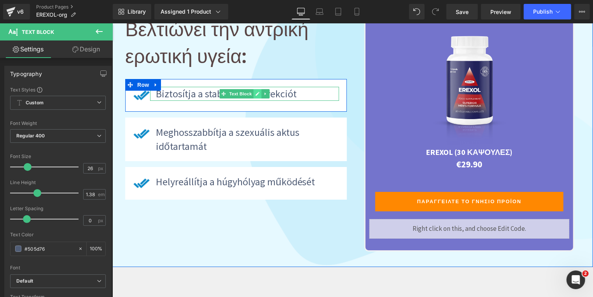
click at [255, 91] on icon at bounding box center [257, 93] width 4 height 5
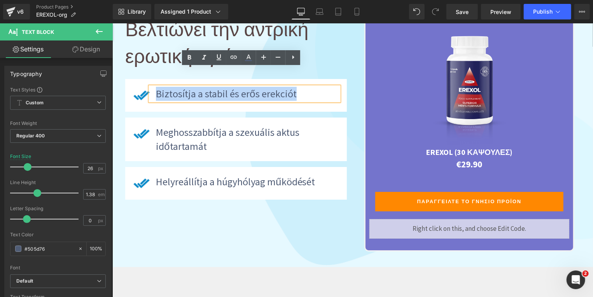
drag, startPoint x: 294, startPoint y: 75, endPoint x: 153, endPoint y: 74, distance: 140.4
click at [156, 86] on p "Biztosítja a stabil és erős erekciót" at bounding box center [247, 93] width 183 height 14
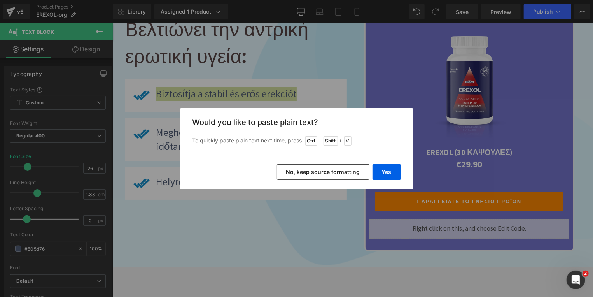
click at [314, 171] on button "No, keep source formatting" at bounding box center [323, 172] width 93 height 16
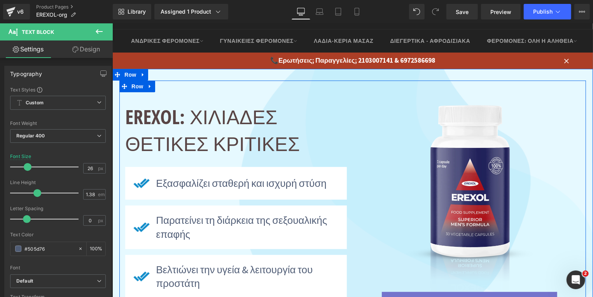
scroll to position [83, 0]
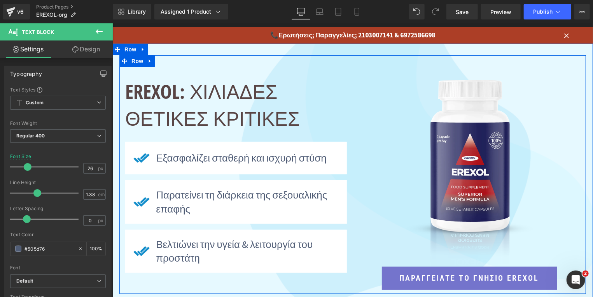
click at [217, 196] on p "Παρατείνει τη διάρκεια της σεξουαλικής επαφής" at bounding box center [247, 201] width 183 height 28
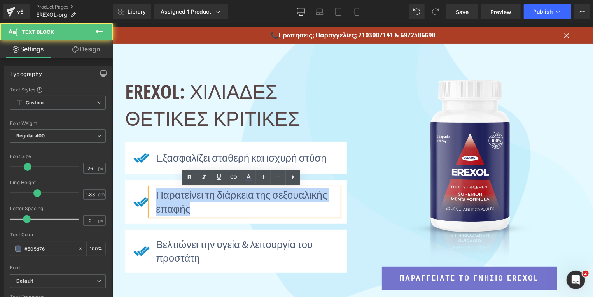
drag, startPoint x: 153, startPoint y: 193, endPoint x: 191, endPoint y: 211, distance: 42.3
click at [191, 211] on p "Παρατείνει τη διάρκεια της σεξουαλικής επαφής" at bounding box center [247, 201] width 183 height 28
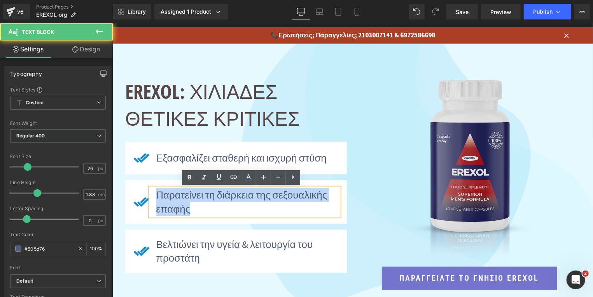
copy p "Παρατείνει τη διάρκεια της σεξουαλικής επαφής"
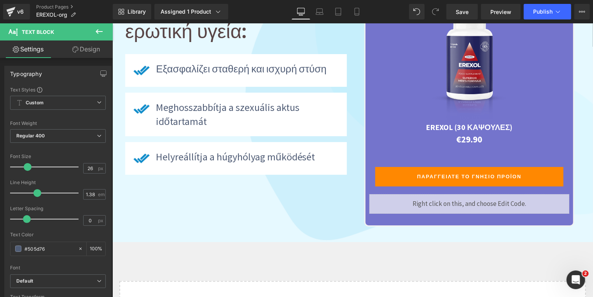
scroll to position [1540, 0]
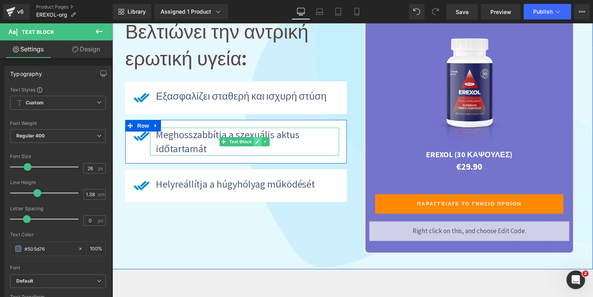
click at [255, 139] on icon at bounding box center [257, 141] width 4 height 4
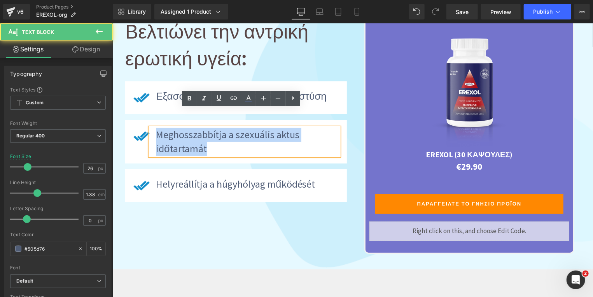
click at [151, 127] on div "Meghosszabbítja a szexuális aktus időtartamát" at bounding box center [244, 141] width 189 height 28
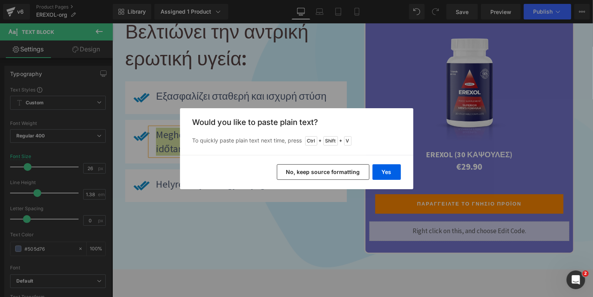
drag, startPoint x: 323, startPoint y: 173, endPoint x: 210, endPoint y: 149, distance: 114.9
click at [323, 173] on button "No, keep source formatting" at bounding box center [323, 172] width 93 height 16
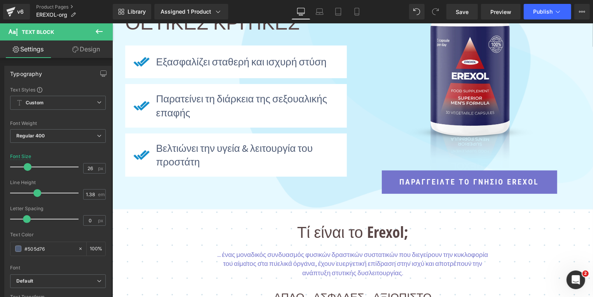
scroll to position [213, 0]
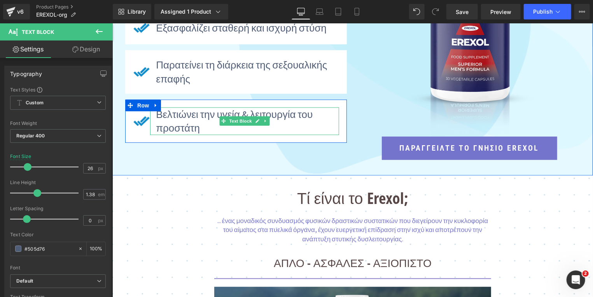
drag, startPoint x: 254, startPoint y: 121, endPoint x: 231, endPoint y: 127, distance: 22.9
click at [255, 122] on icon at bounding box center [257, 120] width 4 height 5
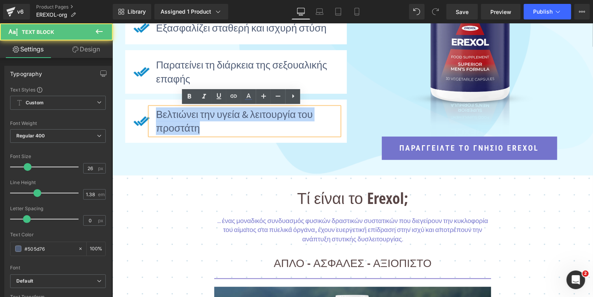
click at [150, 116] on div "Βελτιώνει την υγεία & λειτουργία του προστάτη" at bounding box center [244, 121] width 189 height 28
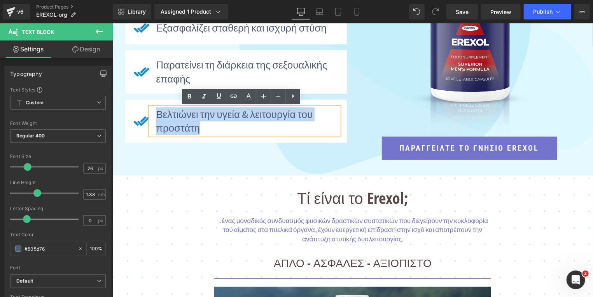
copy p "Βελτιώνει την υγεία & λειτουργία του προστάτη"
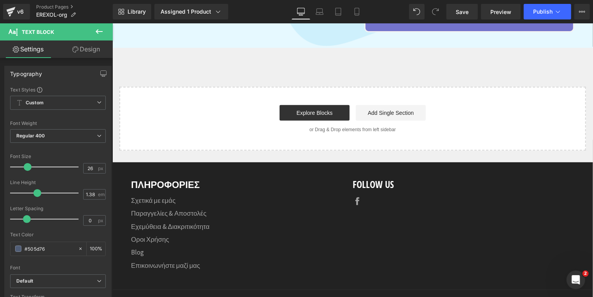
drag, startPoint x: 589, startPoint y: 72, endPoint x: 697, endPoint y: 294, distance: 247.7
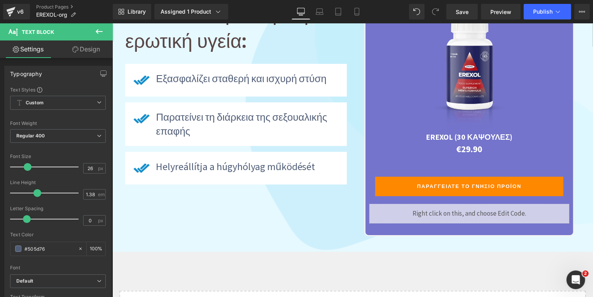
scroll to position [1553, 0]
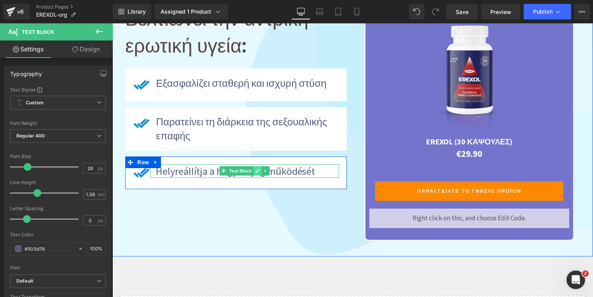
click at [255, 168] on icon at bounding box center [257, 170] width 4 height 5
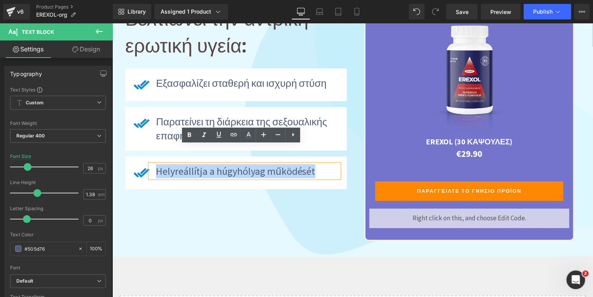
drag, startPoint x: 316, startPoint y: 155, endPoint x: 154, endPoint y: 153, distance: 162.2
click at [156, 164] on p "Helyreállítja a húgyhólyag működését" at bounding box center [247, 171] width 183 height 14
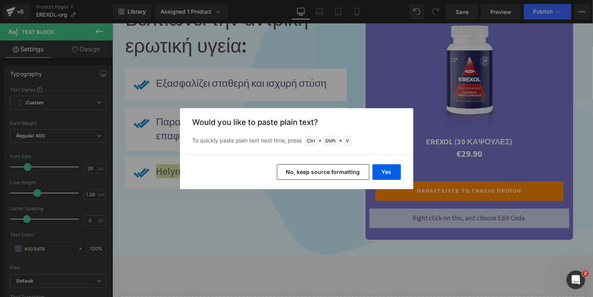
click at [313, 172] on button "No, keep source formatting" at bounding box center [323, 172] width 93 height 16
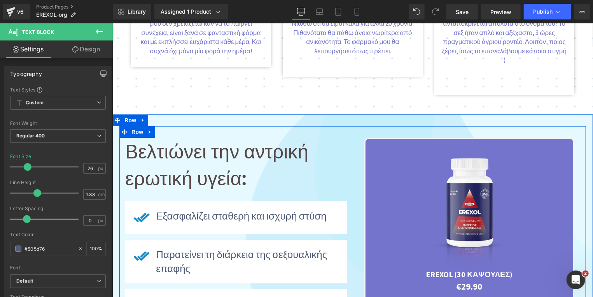
scroll to position [1344, 0]
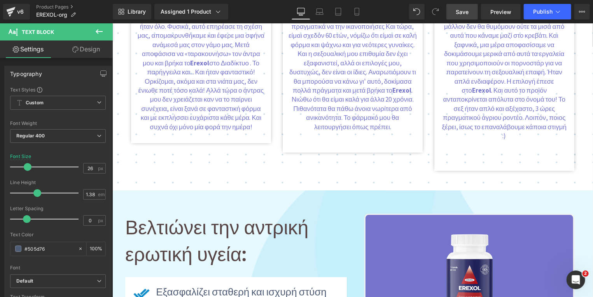
click at [461, 16] on span "Save" at bounding box center [462, 12] width 13 height 8
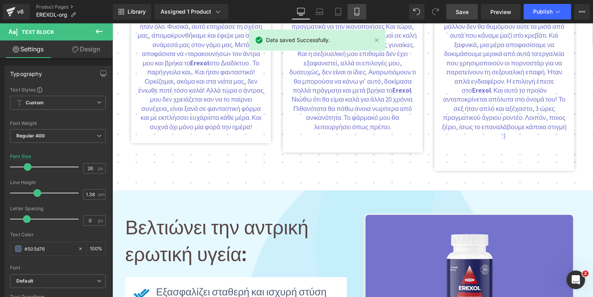
click at [355, 15] on icon at bounding box center [357, 11] width 4 height 7
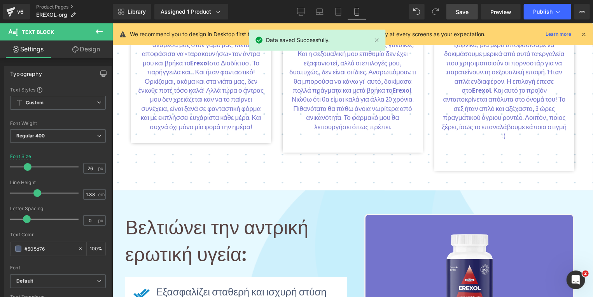
type input "24"
type input "100"
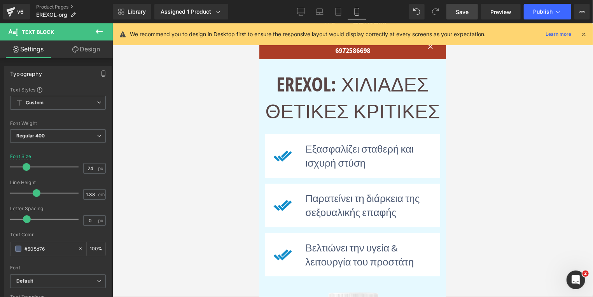
scroll to position [0, 0]
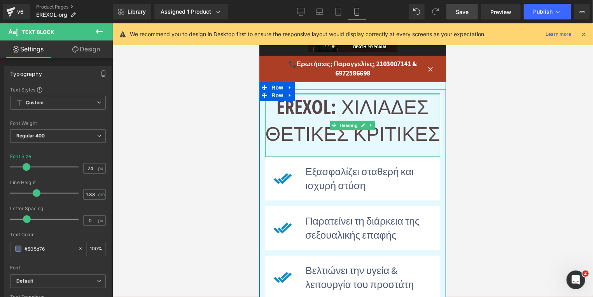
drag, startPoint x: 317, startPoint y: 93, endPoint x: 339, endPoint y: 83, distance: 23.5
click at [319, 85] on div "EREXOL: ΧΙΛΙΑΔΕΣ ΘΕΤΙΚΕΣ ΚΡΙΤΙΚΕΣ Heading Image Εξασφαλίζει σταθερή και ισχυρή …" at bounding box center [352, 296] width 187 height 430
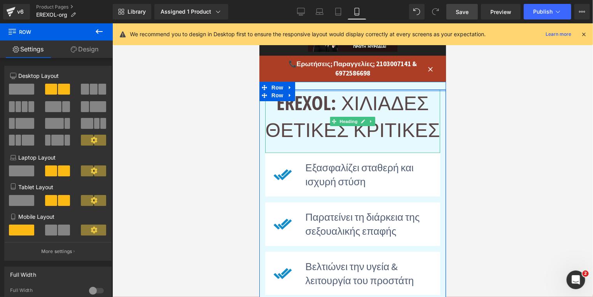
drag, startPoint x: 298, startPoint y: 89, endPoint x: 299, endPoint y: 84, distance: 5.9
click at [299, 84] on div "EREXOL: ΧΙΛΙΑΔΕΣ ΘΕΤΙΚΕΣ ΚΡΙΤΙΚΕΣ Heading Image Εξασφαλίζει σταθερή και ισχυρή …" at bounding box center [352, 294] width 187 height 426
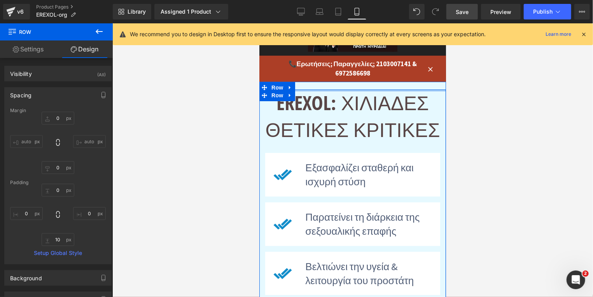
type input "0px"
drag, startPoint x: 305, startPoint y: 90, endPoint x: 306, endPoint y: 85, distance: 4.8
click at [306, 85] on div "EREXOL: ΧΙΛΙΑΔΕΣ ΘΕΤΙΚΕΣ ΚΡΙΤΙΚΕΣ Heading Image Εξασφαλίζει σταθερή και ισχυρή …" at bounding box center [352, 294] width 187 height 426
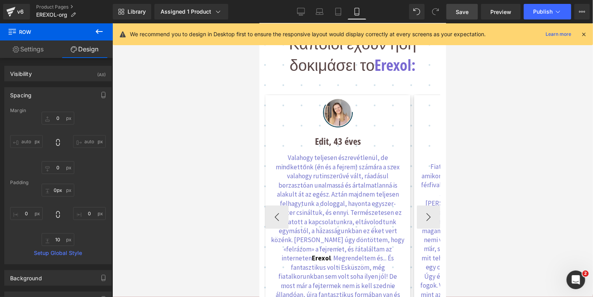
scroll to position [2001, 0]
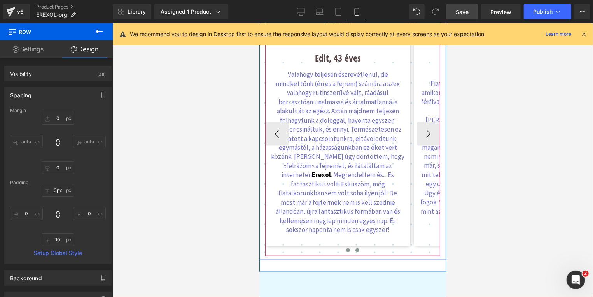
click at [355, 248] on span at bounding box center [357, 250] width 4 height 4
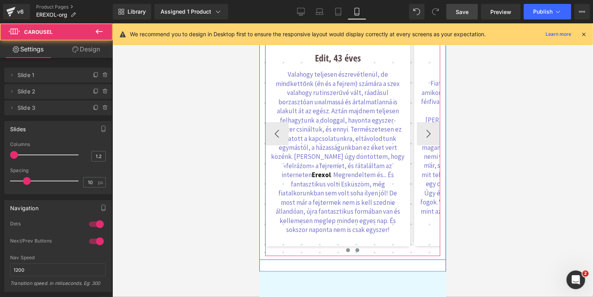
click at [346, 248] on span at bounding box center [348, 250] width 4 height 4
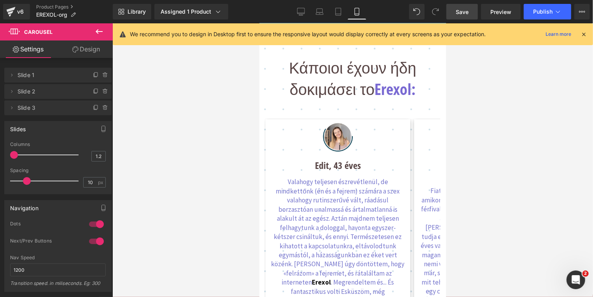
scroll to position [1876, 0]
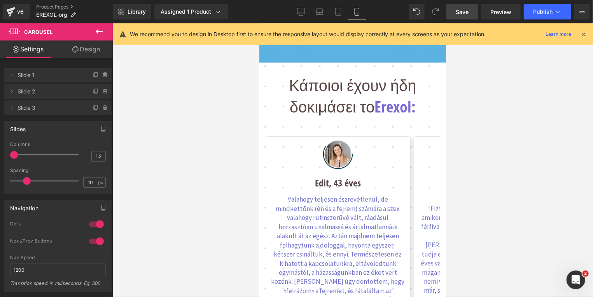
click at [459, 12] on span "Save" at bounding box center [462, 12] width 13 height 8
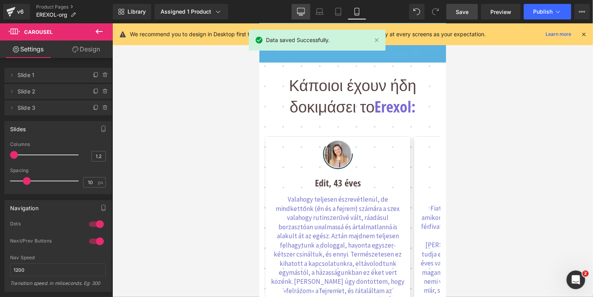
click at [300, 12] on icon at bounding box center [301, 12] width 8 height 8
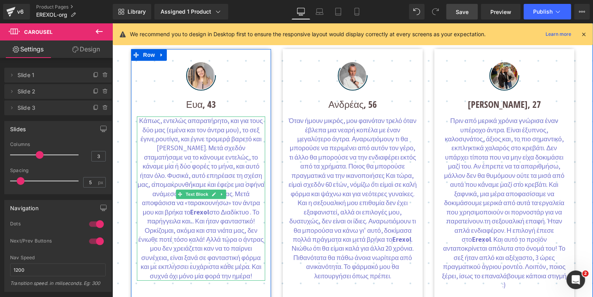
scroll to position [1209, 0]
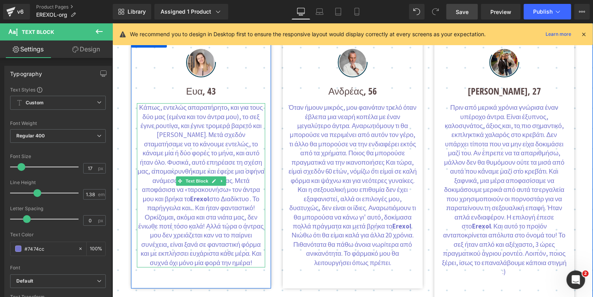
drag, startPoint x: 136, startPoint y: 107, endPoint x: 242, endPoint y: 252, distance: 179.8
click at [242, 252] on p "Κάπως, εντελώς απαρατήρητο, και για τους δύο μας (εμένα και τον άντρα μου), το …" at bounding box center [201, 185] width 128 height 164
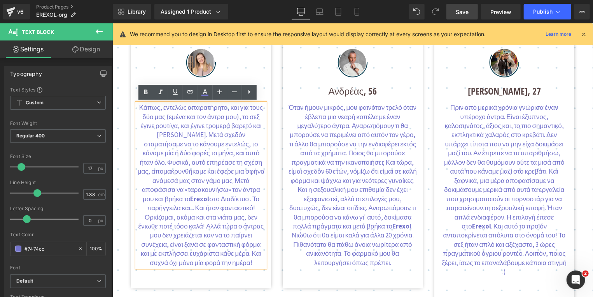
copy p "Lorem, ipsumdo sitametcons, adi eli sedd eiu tem (incid utl etd magna ali), en …"
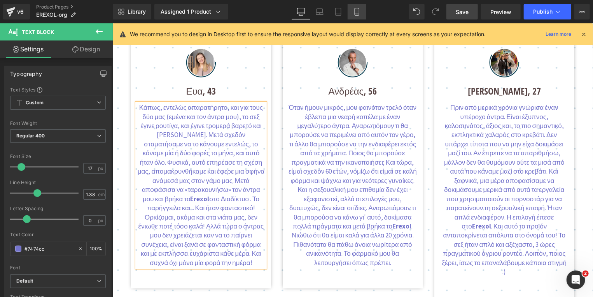
click at [357, 14] on icon at bounding box center [357, 12] width 8 height 8
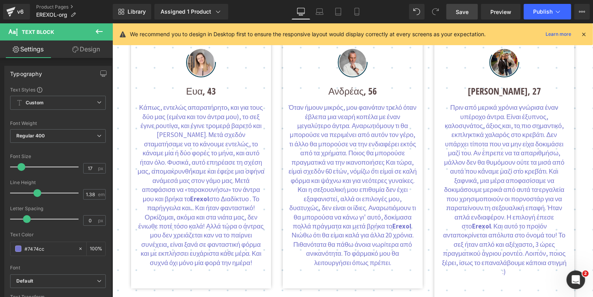
type input "100"
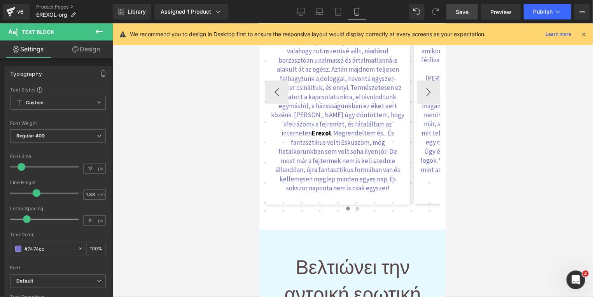
scroll to position [1918, 0]
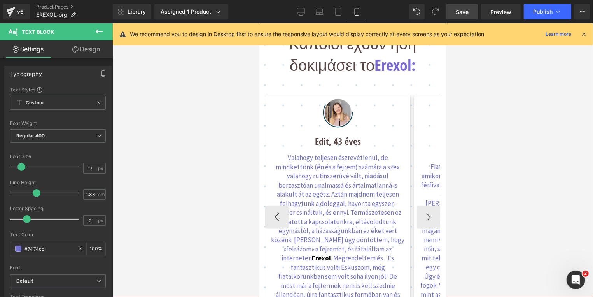
click at [340, 192] on div "Valahogy teljesen észrevétlenül, de mindkettőnk (én és a fejrem) számára a szex…" at bounding box center [337, 235] width 133 height 164
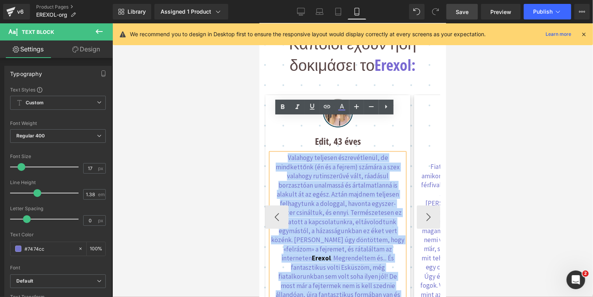
drag, startPoint x: 365, startPoint y: 268, endPoint x: 268, endPoint y: 118, distance: 178.5
click at [271, 153] on p "Valahogy teljesen észrevétlenül, de mindkettőnk (én és a fejrem) számára a szex…" at bounding box center [337, 235] width 133 height 164
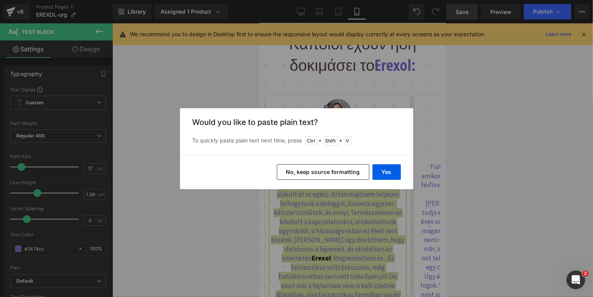
drag, startPoint x: 328, startPoint y: 169, endPoint x: 68, endPoint y: 139, distance: 261.1
click at [328, 169] on button "No, keep source formatting" at bounding box center [323, 172] width 93 height 16
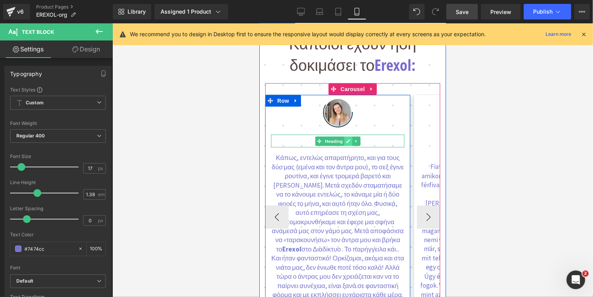
click at [346, 138] on icon at bounding box center [348, 140] width 4 height 5
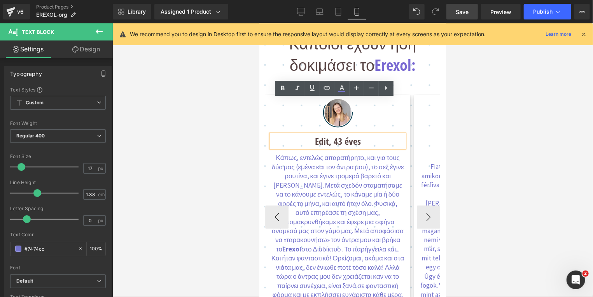
click at [325, 134] on h1 "Edit, 43 éves" at bounding box center [337, 140] width 133 height 13
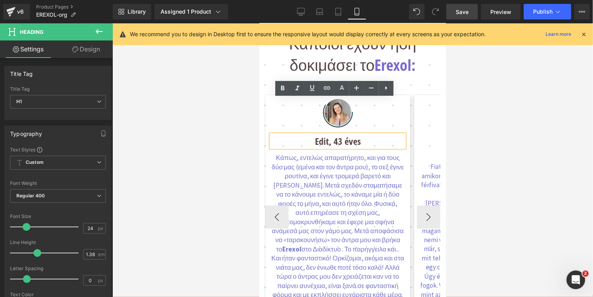
click at [324, 134] on h1 "Edit, 43 éves" at bounding box center [337, 140] width 133 height 13
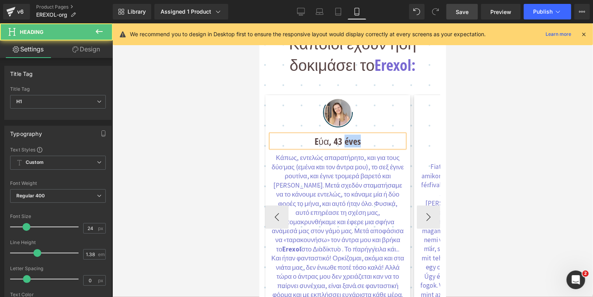
drag, startPoint x: 340, startPoint y: 107, endPoint x: 368, endPoint y: 103, distance: 28.6
click at [369, 134] on h1 "Eύα, 43 éves" at bounding box center [337, 140] width 133 height 13
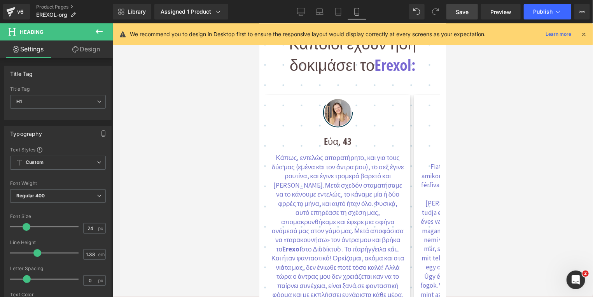
click at [464, 14] on span "Save" at bounding box center [462, 12] width 13 height 8
click at [304, 14] on icon at bounding box center [301, 12] width 8 height 8
type input "100"
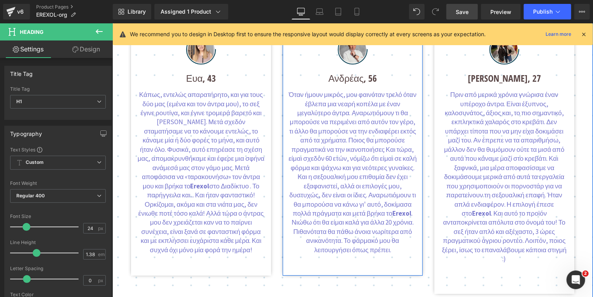
scroll to position [1251, 0]
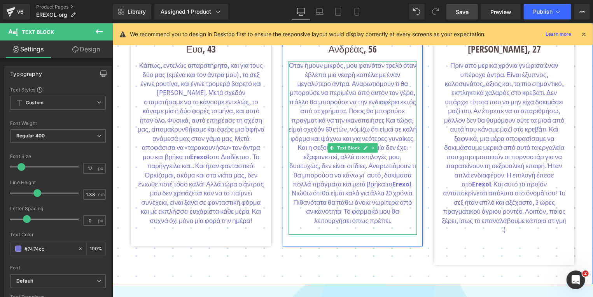
drag, startPoint x: 287, startPoint y: 65, endPoint x: 397, endPoint y: 222, distance: 191.6
click at [397, 222] on p "Όταν ήμουν μικρός, μου φαινόταν τρελό όταν έβλεπα μια νεαρή κοπέλα με έναν μεγα…" at bounding box center [352, 143] width 128 height 164
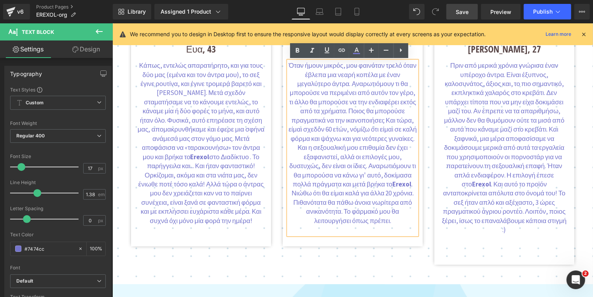
copy p "Lore ipsum dolors, ame consecte adipi elit seddoe tem incid utlabo et dolo magn…"
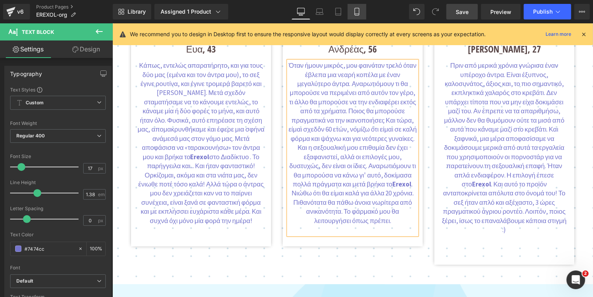
click at [359, 15] on icon at bounding box center [357, 12] width 8 height 8
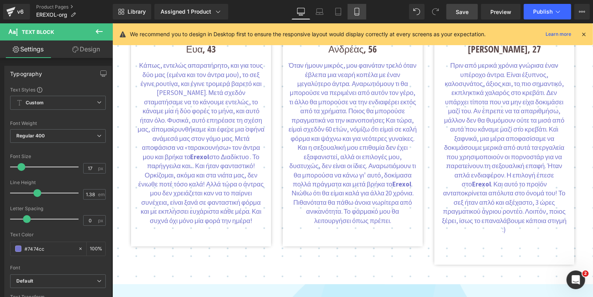
type input "100"
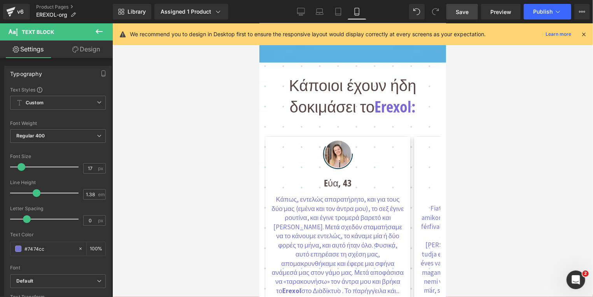
scroll to position [1918, 0]
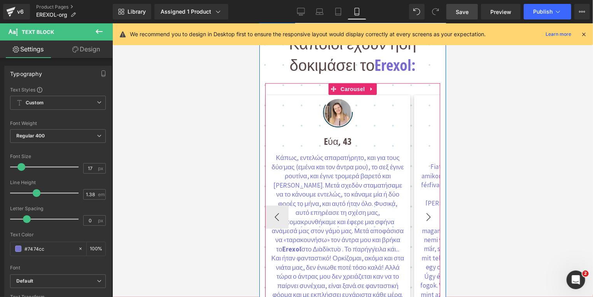
drag, startPoint x: 426, startPoint y: 173, endPoint x: 422, endPoint y: 172, distance: 5.1
click at [426, 205] on button "›" at bounding box center [428, 216] width 23 height 23
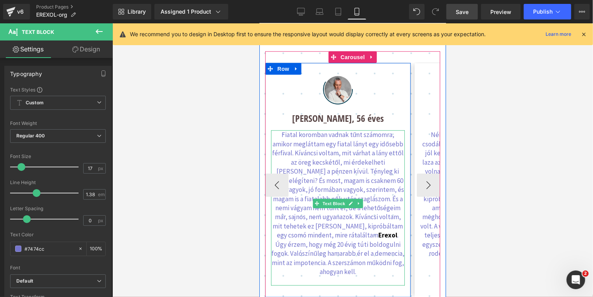
scroll to position [1959, 0]
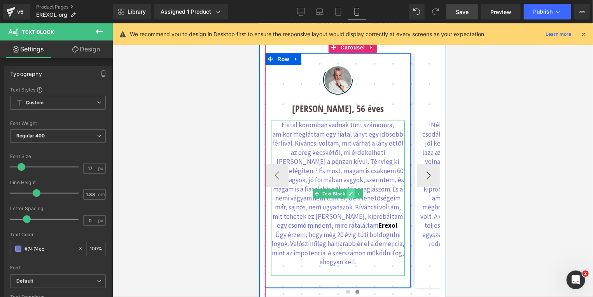
click at [348, 191] on icon at bounding box center [350, 193] width 4 height 4
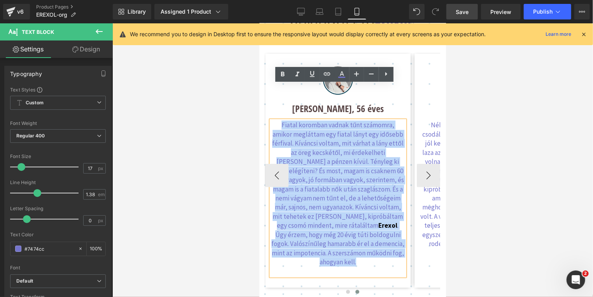
drag, startPoint x: 282, startPoint y: 107, endPoint x: 269, endPoint y: 86, distance: 24.4
click at [271, 120] on p "Fiatal koromban vadnak tűnt számomra, amikor megláttam egy fiatal lányt egy idő…" at bounding box center [337, 193] width 133 height 146
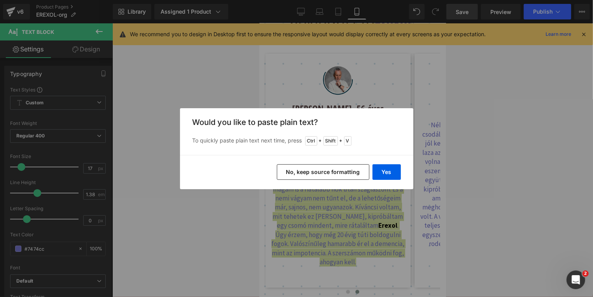
drag, startPoint x: 347, startPoint y: 171, endPoint x: 83, endPoint y: 143, distance: 264.8
click at [347, 171] on button "No, keep source formatting" at bounding box center [323, 172] width 93 height 16
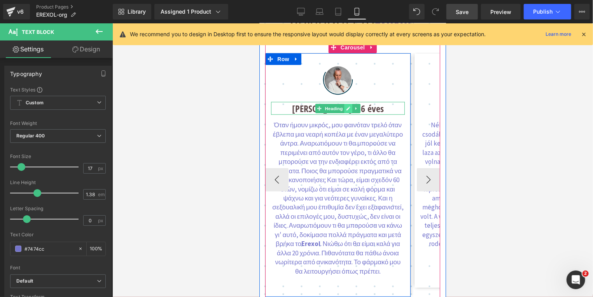
click at [344, 103] on link at bounding box center [348, 107] width 8 height 9
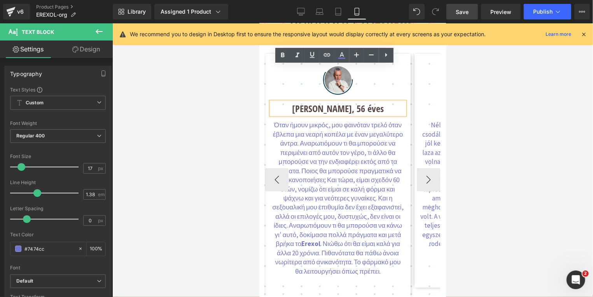
click at [329, 102] on h1 "[PERSON_NAME], 56 éves" at bounding box center [337, 108] width 133 height 13
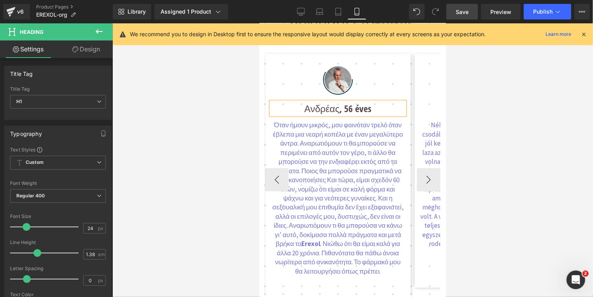
click at [366, 102] on h1 "Ανδρέας, 56 éves" at bounding box center [337, 108] width 133 height 13
click at [425, 168] on button "›" at bounding box center [428, 179] width 23 height 23
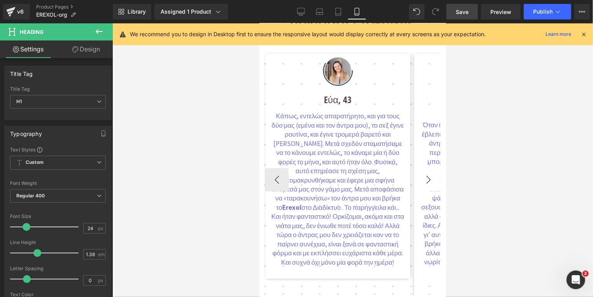
click at [425, 168] on button "›" at bounding box center [428, 179] width 23 height 23
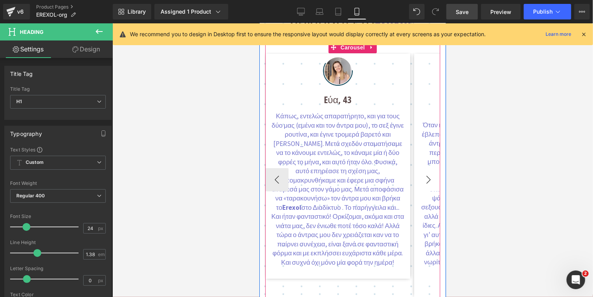
click at [425, 168] on button "›" at bounding box center [428, 179] width 23 height 23
click at [424, 168] on button "›" at bounding box center [428, 179] width 23 height 23
click at [429, 168] on button "›" at bounding box center [428, 179] width 23 height 23
click at [430, 168] on button "›" at bounding box center [428, 179] width 23 height 23
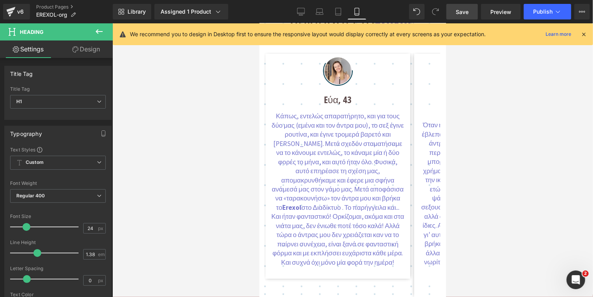
click at [465, 10] on span "Save" at bounding box center [462, 12] width 13 height 8
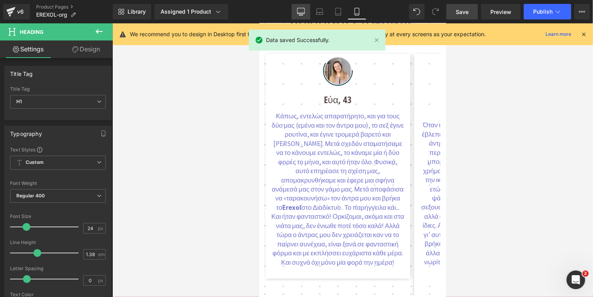
click at [304, 15] on icon at bounding box center [301, 12] width 8 height 8
type input "100"
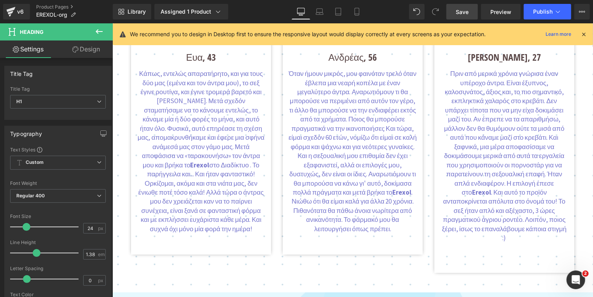
scroll to position [1209, 0]
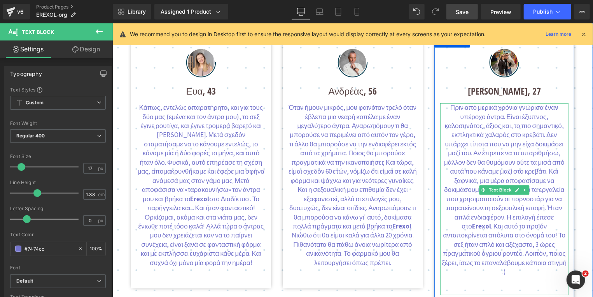
drag, startPoint x: 448, startPoint y: 107, endPoint x: 550, endPoint y: 250, distance: 175.7
click at [550, 250] on p "Πριν από μερικά χρόνια γνώρισα έναν υπέροχο άντρα. Είναι έξυπνος, καλοσυνάτος, …" at bounding box center [504, 189] width 128 height 173
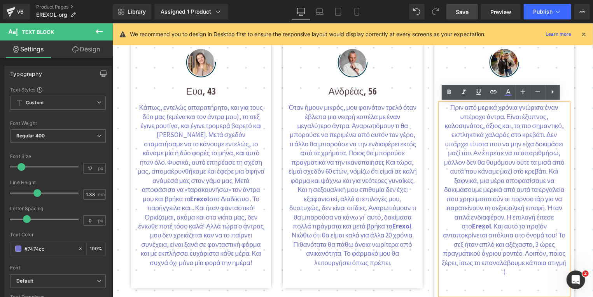
copy p "Lore ips dolors ametco adipisc elit seddoei tempo. Incid utlabor, etdoloremag, …"
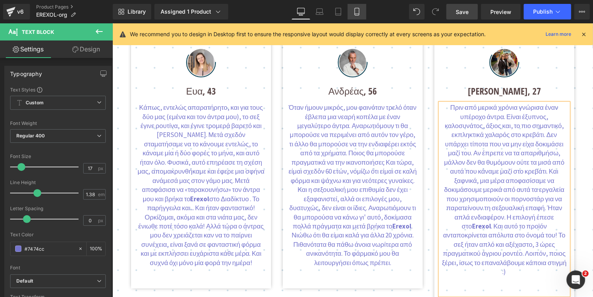
drag, startPoint x: 358, startPoint y: 11, endPoint x: 114, endPoint y: 83, distance: 254.0
click at [358, 11] on icon at bounding box center [357, 12] width 8 height 8
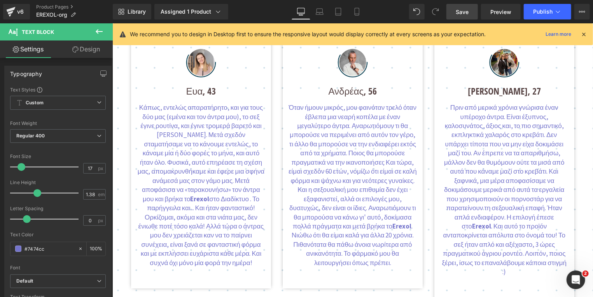
type input "100"
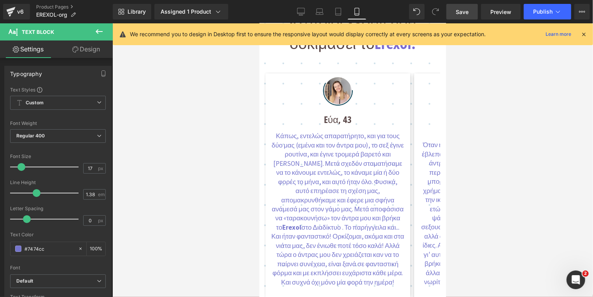
scroll to position [1959, 0]
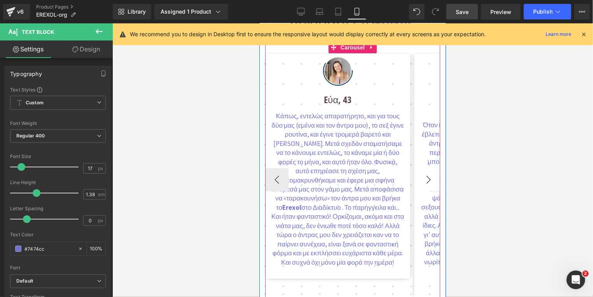
click at [422, 168] on button "›" at bounding box center [428, 179] width 23 height 23
click at [424, 168] on button "›" at bounding box center [428, 179] width 23 height 23
click at [425, 168] on button "›" at bounding box center [428, 179] width 23 height 23
click at [277, 168] on button "‹" at bounding box center [276, 179] width 23 height 23
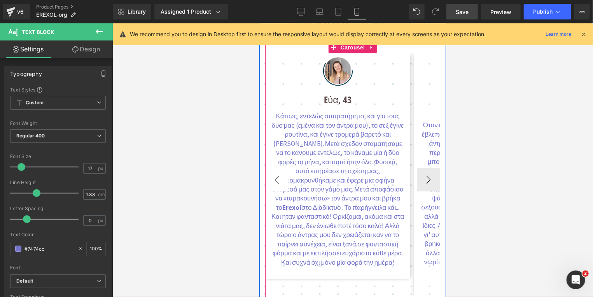
click at [277, 168] on button "‹" at bounding box center [276, 179] width 23 height 23
click at [425, 168] on button "›" at bounding box center [428, 179] width 23 height 23
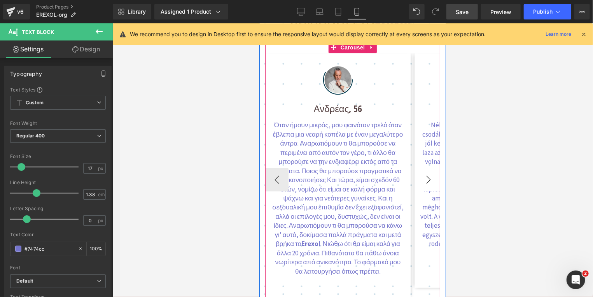
click at [432, 168] on button "›" at bounding box center [428, 179] width 23 height 23
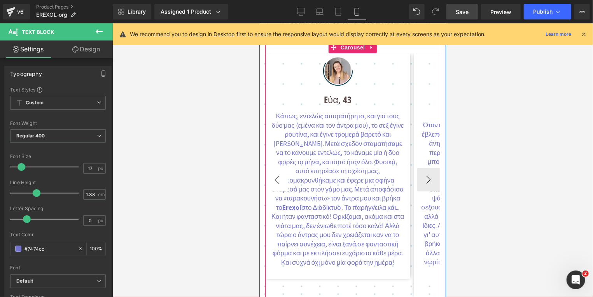
click at [273, 168] on button "‹" at bounding box center [276, 179] width 23 height 23
click at [423, 168] on button "›" at bounding box center [428, 179] width 23 height 23
click at [424, 168] on button "›" at bounding box center [428, 179] width 23 height 23
click at [427, 168] on button "›" at bounding box center [428, 179] width 23 height 23
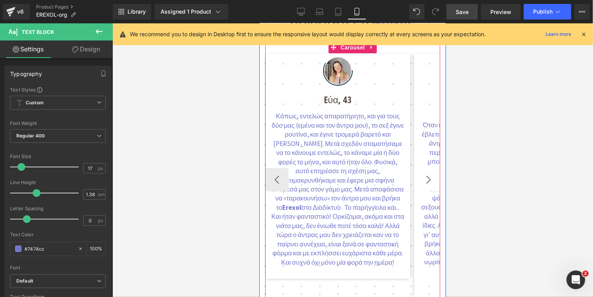
click at [427, 168] on button "›" at bounding box center [428, 179] width 23 height 23
click at [422, 168] on button "›" at bounding box center [428, 179] width 23 height 23
click at [425, 168] on button "›" at bounding box center [428, 179] width 23 height 23
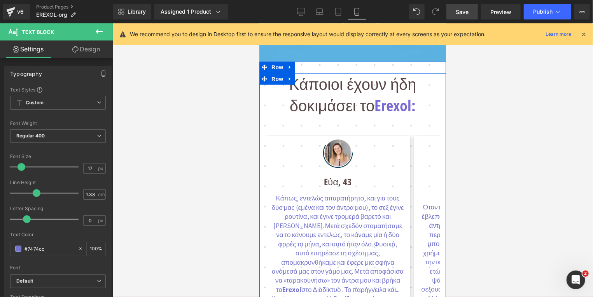
scroll to position [1918, 0]
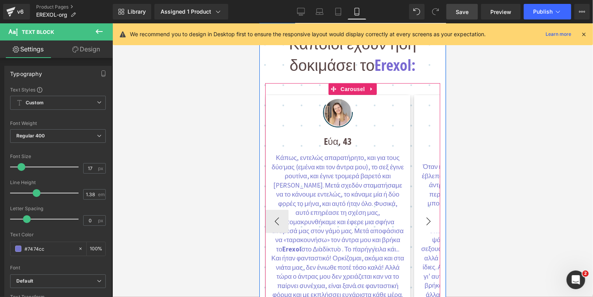
click at [431, 209] on button "›" at bounding box center [428, 220] width 23 height 23
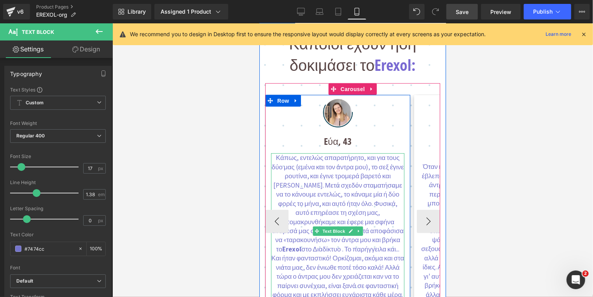
click at [287, 153] on p "Κάπως, εντελώς απαρατήρητο, και για τους δύο μας (εμένα και τον άντρα μου), το …" at bounding box center [337, 230] width 133 height 155
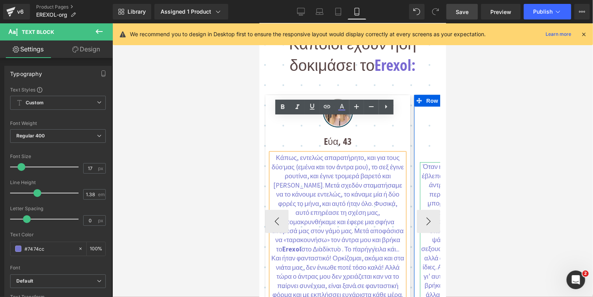
click at [424, 162] on p "Όταν ήμουν μικρός, μου φαινόταν τρελό όταν έβλεπα μια νεαρή κοπέλα με έναν μεγα…" at bounding box center [486, 239] width 133 height 155
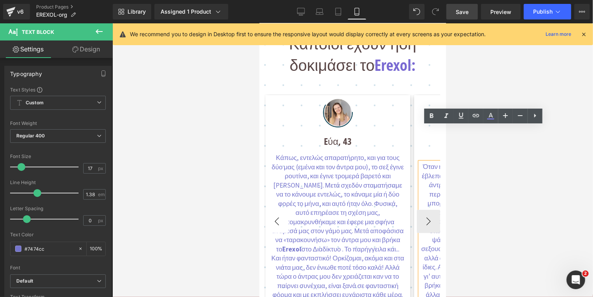
click at [277, 209] on button "‹" at bounding box center [276, 220] width 23 height 23
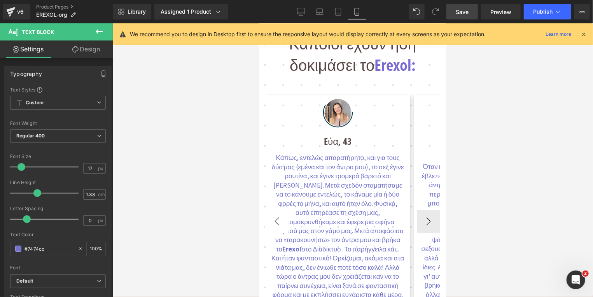
click at [275, 209] on button "‹" at bounding box center [276, 220] width 23 height 23
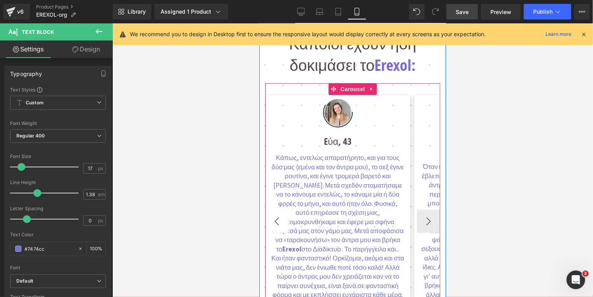
click at [275, 209] on button "‹" at bounding box center [276, 220] width 23 height 23
click at [425, 209] on button "›" at bounding box center [428, 220] width 23 height 23
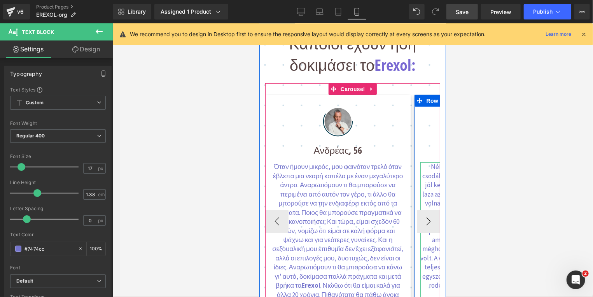
click at [424, 162] on p "Néhány évvel ezelőtt megismertem egy csodálatos férfit. [PERSON_NAME], jól neve…" at bounding box center [486, 230] width 133 height 137
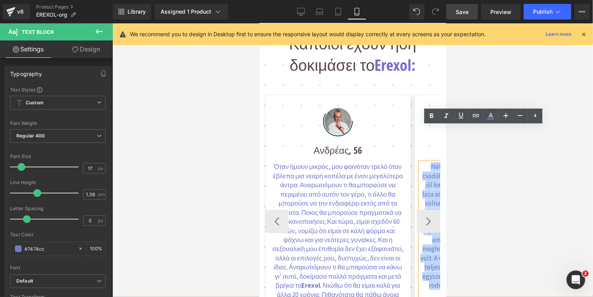
drag, startPoint x: 428, startPoint y: 131, endPoint x: 445, endPoint y: 257, distance: 126.3
click at [445, 257] on div "Néhány évvel ezelőtt megismertem egy csodálatos férfit. [PERSON_NAME], jól neve…" at bounding box center [486, 239] width 133 height 155
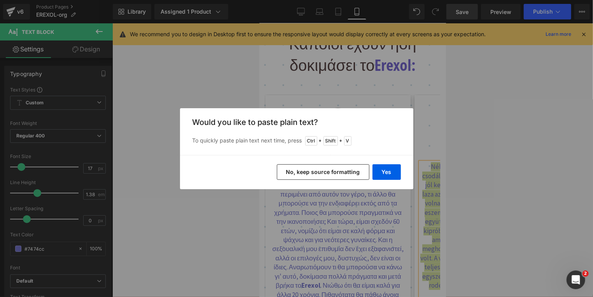
click at [348, 170] on button "No, keep source formatting" at bounding box center [323, 172] width 93 height 16
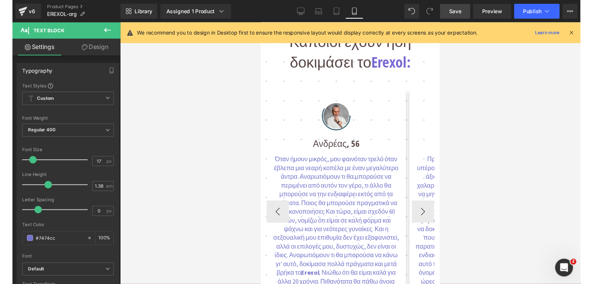
scroll to position [0, 111]
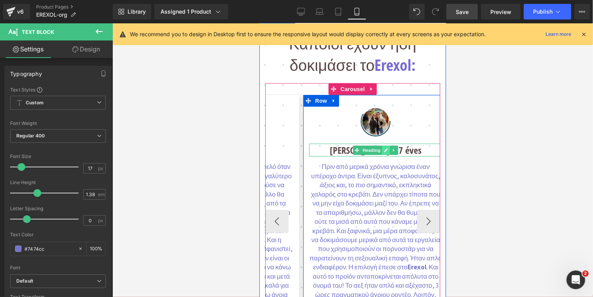
click at [384, 147] on icon at bounding box center [386, 149] width 4 height 5
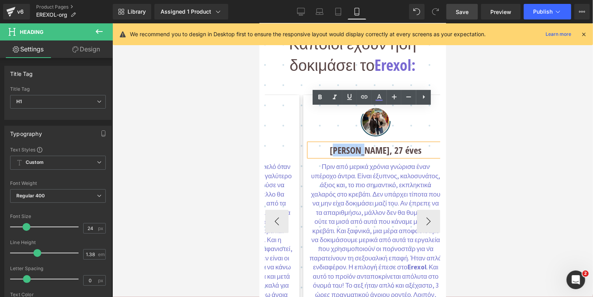
drag, startPoint x: 371, startPoint y: 116, endPoint x: 345, endPoint y: 116, distance: 26.1
click at [345, 143] on h1 "[PERSON_NAME], 27 éves" at bounding box center [375, 149] width 133 height 13
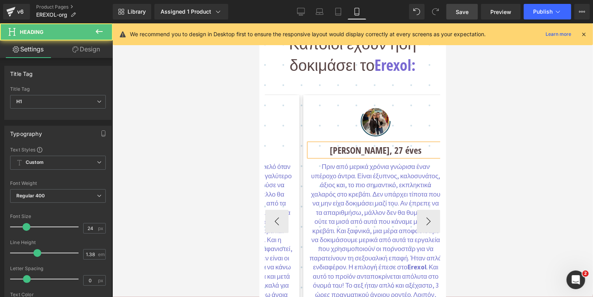
click at [410, 143] on h1 "[PERSON_NAME], 27 éves" at bounding box center [375, 149] width 133 height 13
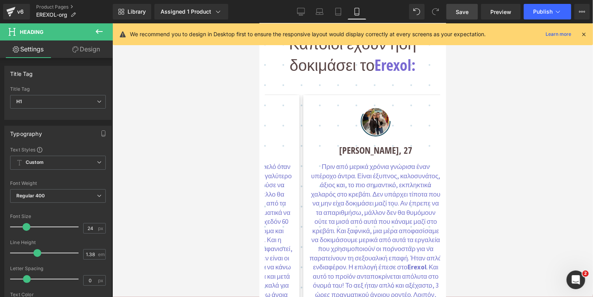
click at [461, 11] on span "Save" at bounding box center [462, 12] width 13 height 8
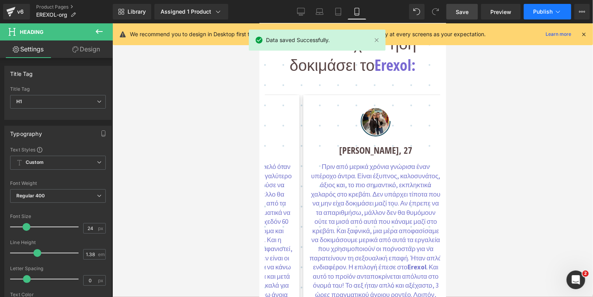
click at [546, 14] on span "Publish" at bounding box center [542, 12] width 19 height 6
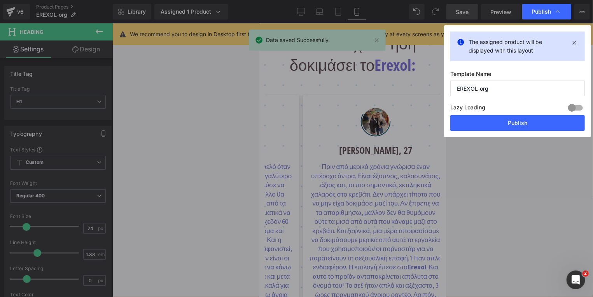
drag, startPoint x: 525, startPoint y: 122, endPoint x: 520, endPoint y: 95, distance: 26.9
click at [525, 122] on button "Publish" at bounding box center [517, 123] width 135 height 16
